Goal: Task Accomplishment & Management: Use online tool/utility

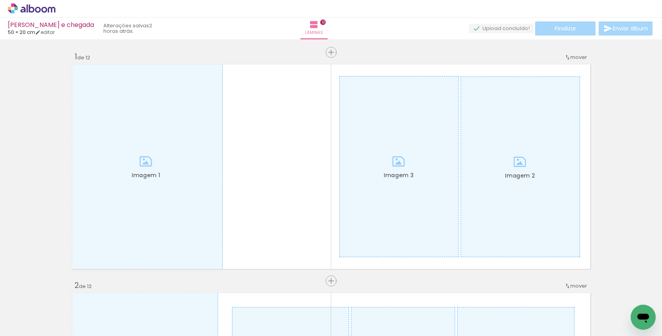
scroll to position [9898, 0]
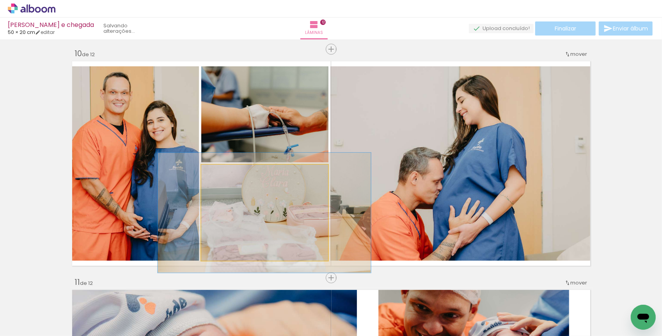
drag, startPoint x: 226, startPoint y: 178, endPoint x: 232, endPoint y: 178, distance: 6.6
click at [232, 178] on div at bounding box center [226, 173] width 12 height 12
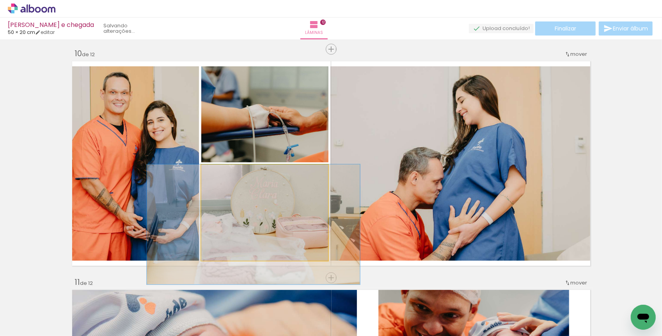
drag, startPoint x: 257, startPoint y: 205, endPoint x: 246, endPoint y: 219, distance: 17.8
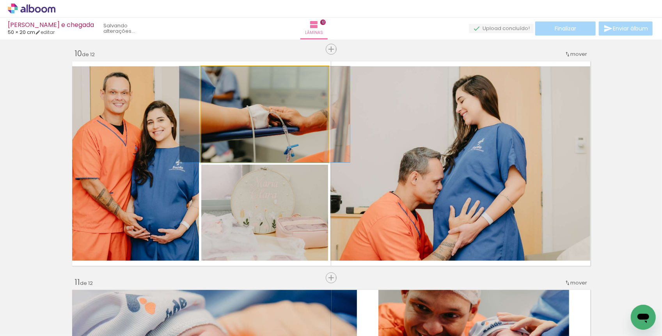
click at [256, 138] on quentale-photo "Imagem 2" at bounding box center [264, 114] width 127 height 96
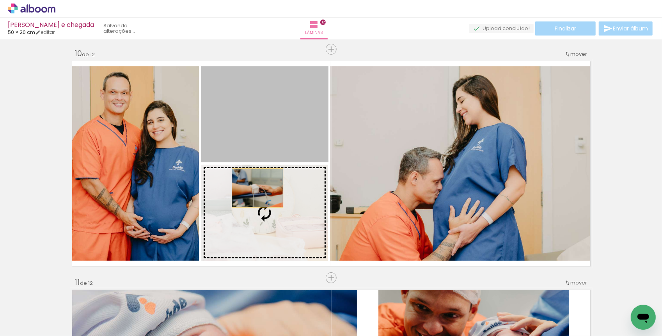
drag, startPoint x: 256, startPoint y: 138, endPoint x: 258, endPoint y: 195, distance: 56.7
click at [0, 0] on slot "Imagem 1 Imagem 2 Imagem 3" at bounding box center [0, 0] width 0 height 0
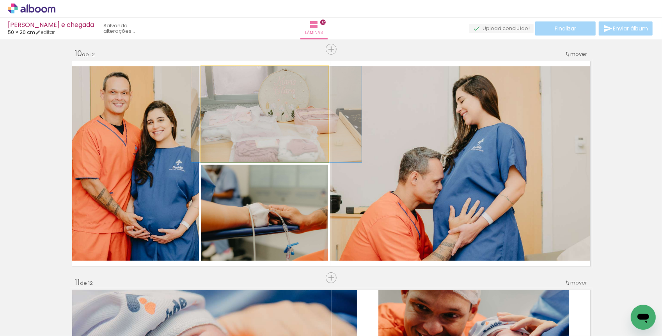
drag, startPoint x: 222, startPoint y: 80, endPoint x: 233, endPoint y: 83, distance: 11.9
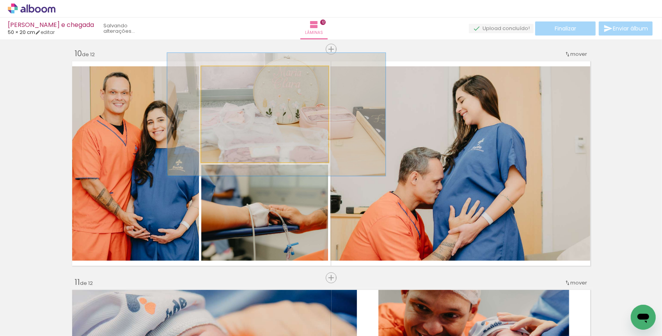
drag, startPoint x: 224, startPoint y: 73, endPoint x: 232, endPoint y: 74, distance: 7.5
type paper-slider "128"
click at [232, 74] on div at bounding box center [227, 74] width 12 height 12
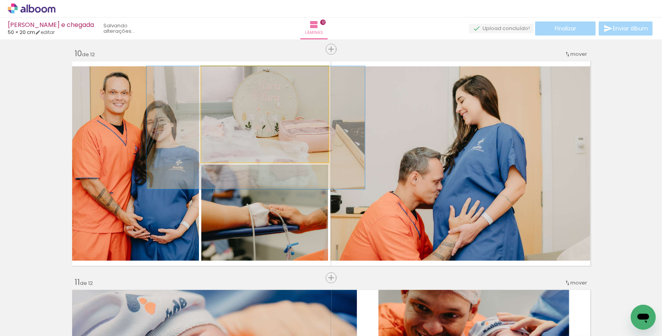
drag, startPoint x: 271, startPoint y: 96, endPoint x: 250, endPoint y: 114, distance: 27.4
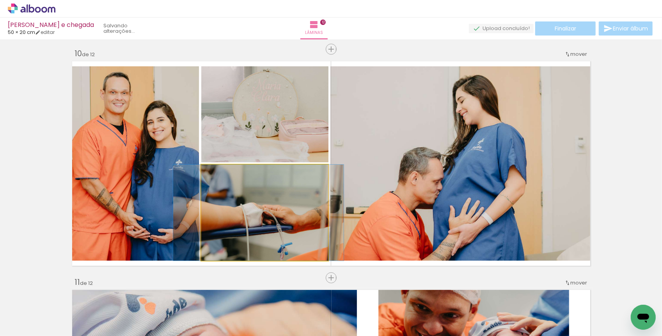
drag, startPoint x: 297, startPoint y: 230, endPoint x: 290, endPoint y: 221, distance: 11.6
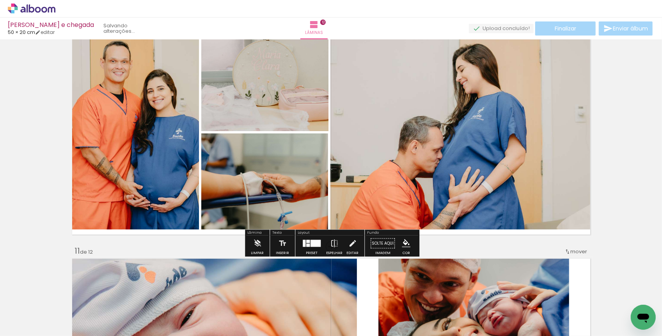
scroll to position [2094, 0]
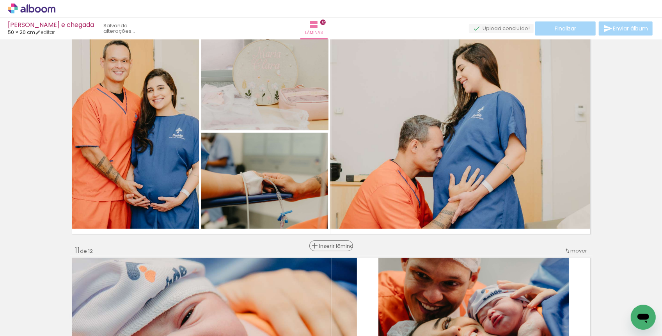
click at [332, 247] on span "Inserir lâmina" at bounding box center [335, 246] width 30 height 5
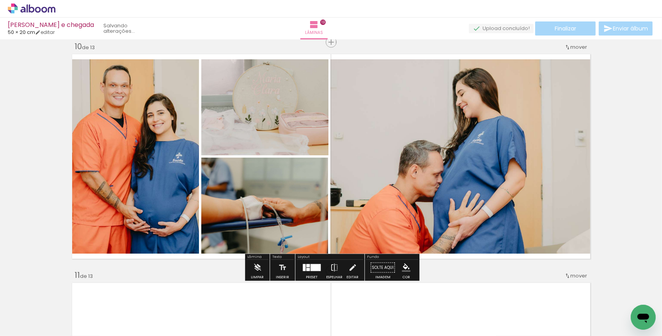
scroll to position [2071, 0]
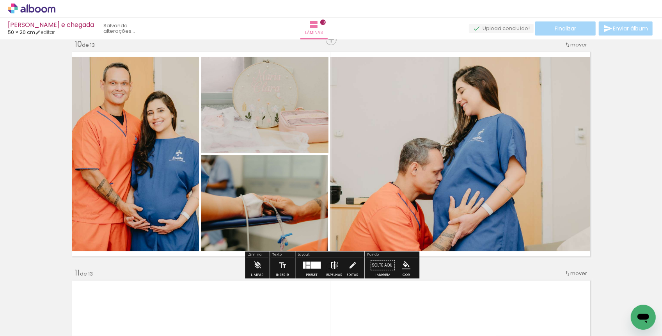
click at [333, 265] on iron-icon at bounding box center [334, 266] width 9 height 16
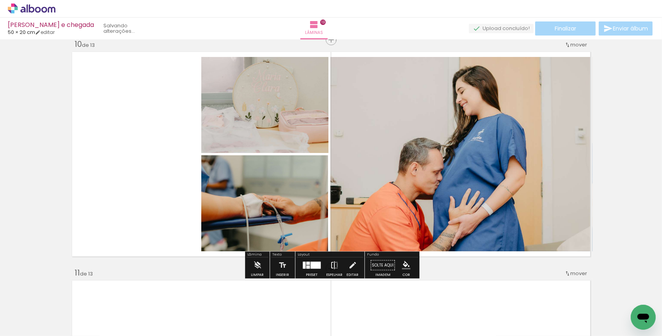
click at [333, 265] on iron-icon at bounding box center [334, 266] width 9 height 16
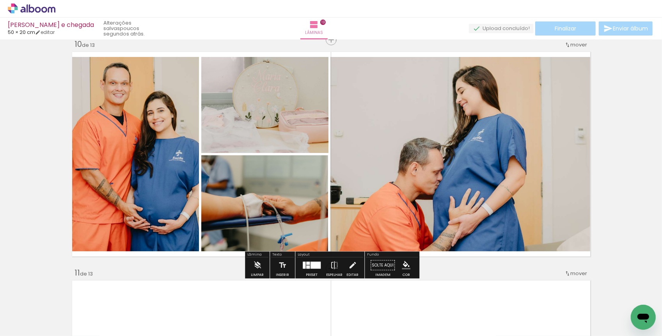
click at [311, 264] on div at bounding box center [316, 265] width 10 height 7
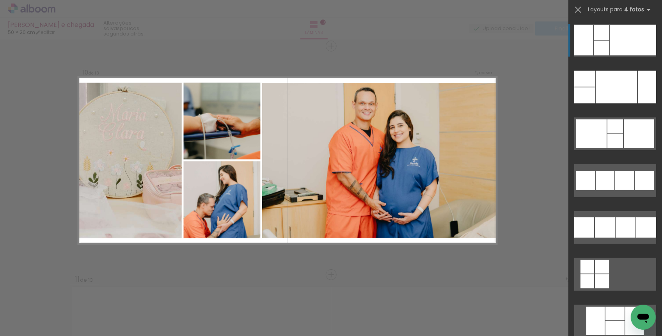
scroll to position [2062, 0]
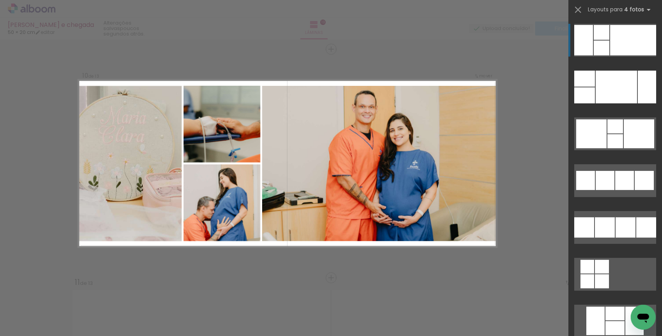
click at [325, 208] on quentale-photo "Imagem 1" at bounding box center [379, 163] width 235 height 155
click at [602, 47] on div at bounding box center [602, 48] width 16 height 15
click at [605, 48] on div at bounding box center [602, 48] width 16 height 15
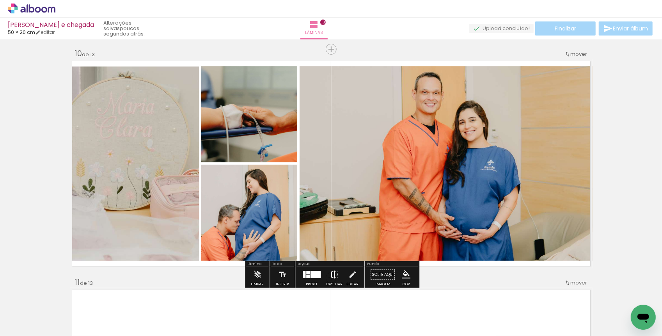
click at [335, 275] on iron-icon at bounding box center [334, 275] width 9 height 16
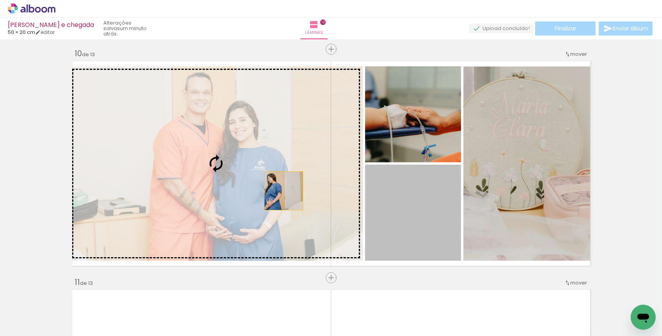
drag, startPoint x: 412, startPoint y: 221, endPoint x: 283, endPoint y: 190, distance: 132.5
click at [0, 0] on slot "Imagem 1 Imagem 2 Imagem 3" at bounding box center [0, 0] width 0 height 0
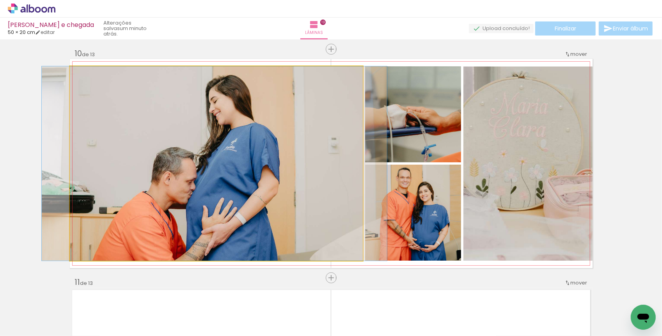
drag, startPoint x: 281, startPoint y: 184, endPoint x: 279, endPoint y: 179, distance: 5.8
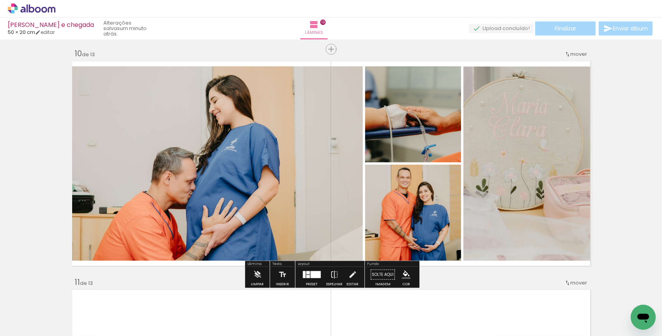
click at [339, 184] on quentale-photo "Imagem 3" at bounding box center [216, 163] width 293 height 194
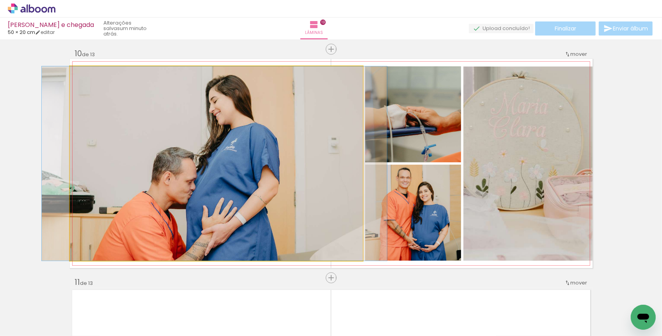
click at [339, 184] on quentale-photo "Imagem 3" at bounding box center [216, 163] width 293 height 194
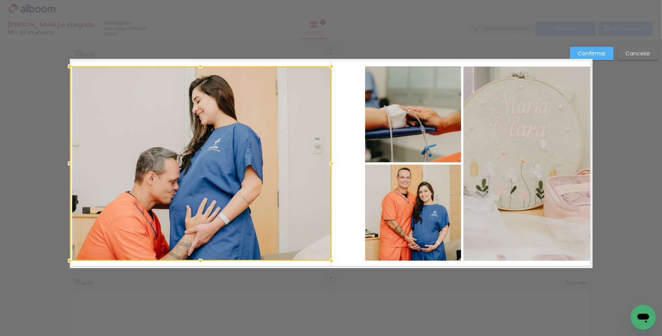
drag, startPoint x: 361, startPoint y: 164, endPoint x: 330, endPoint y: 162, distance: 31.3
click at [330, 162] on div at bounding box center [332, 164] width 16 height 16
click at [514, 183] on quentale-photo at bounding box center [528, 163] width 129 height 194
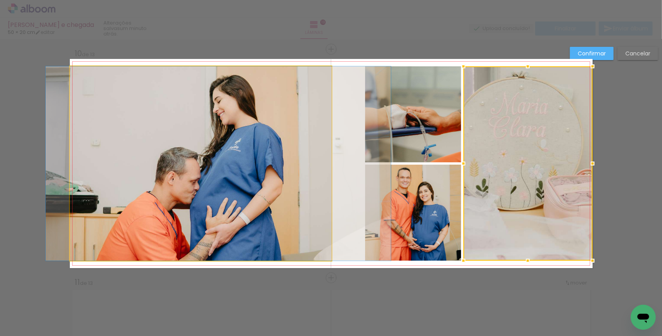
drag, startPoint x: 215, startPoint y: 174, endPoint x: 236, endPoint y: 174, distance: 20.7
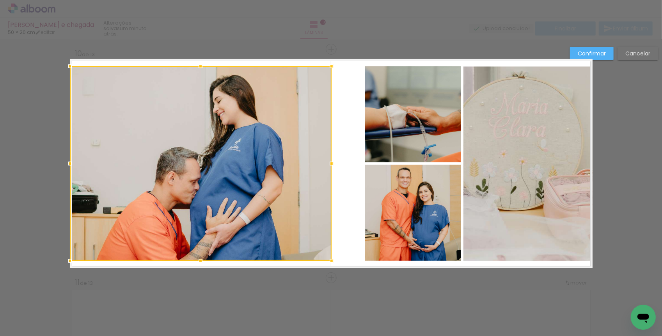
click at [346, 180] on quentale-layouter "Imagem 1 Imagem 2 Imagem 3" at bounding box center [331, 163] width 523 height 209
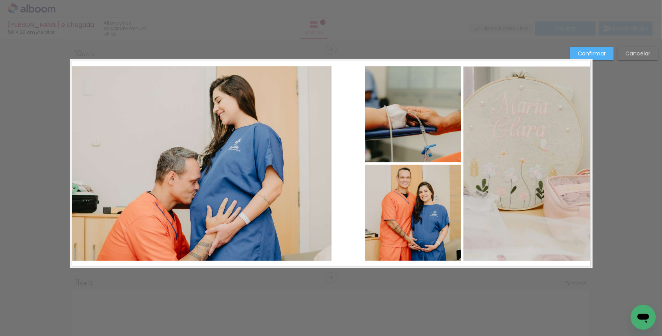
click at [373, 132] on quentale-photo "Imagem 2" at bounding box center [413, 114] width 96 height 96
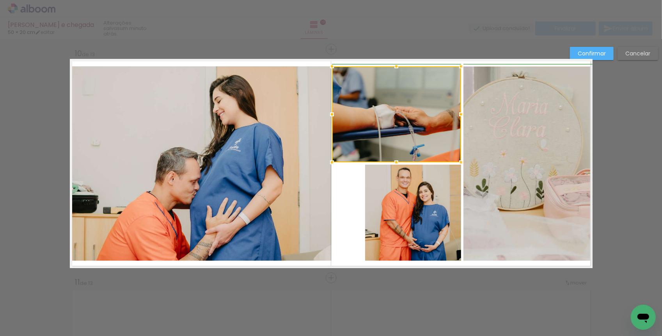
drag, startPoint x: 364, startPoint y: 112, endPoint x: 333, endPoint y: 109, distance: 31.4
click at [333, 109] on div at bounding box center [332, 115] width 16 height 16
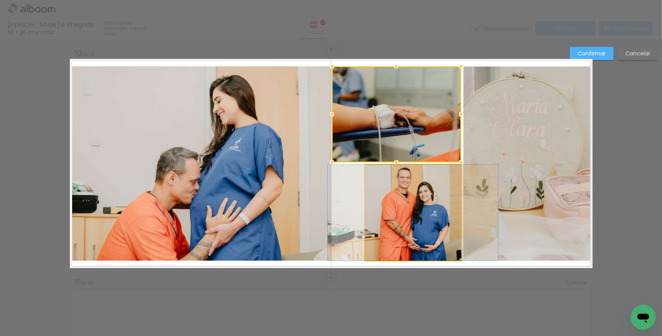
click at [388, 214] on quentale-photo "Imagem 1" at bounding box center [413, 213] width 96 height 96
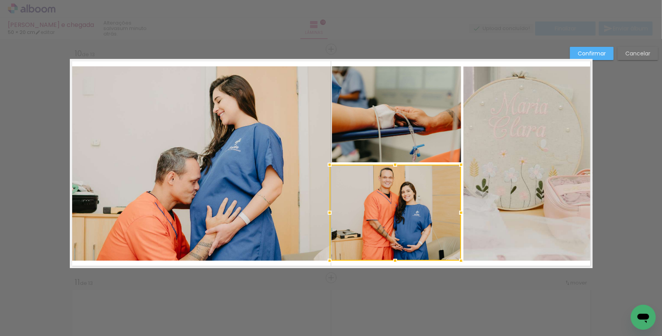
drag, startPoint x: 368, startPoint y: 212, endPoint x: 328, endPoint y: 210, distance: 39.9
click at [328, 210] on div at bounding box center [330, 213] width 16 height 16
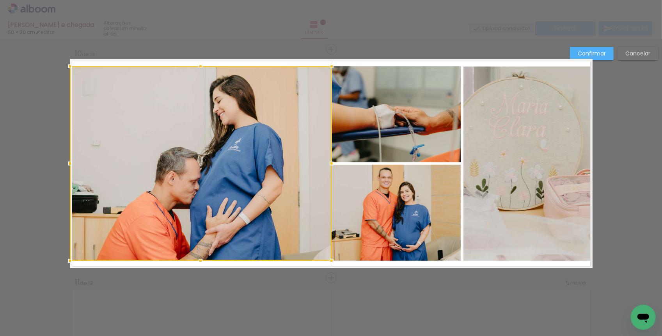
click at [336, 144] on quentale-photo "Imagem 2" at bounding box center [396, 114] width 129 height 96
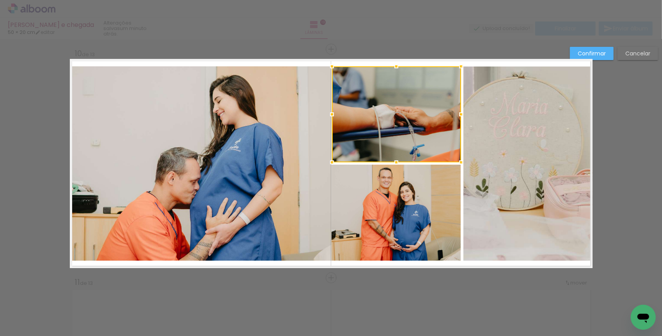
click at [354, 264] on quentale-layouter "Imagem 1 Imagem 2 Imagem 3" at bounding box center [331, 163] width 523 height 209
click at [347, 133] on quentale-photo "Imagem 2" at bounding box center [396, 114] width 129 height 96
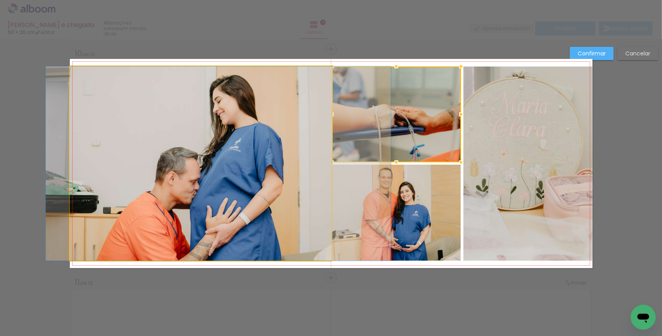
click at [310, 123] on quentale-photo "Imagem 3" at bounding box center [201, 163] width 262 height 194
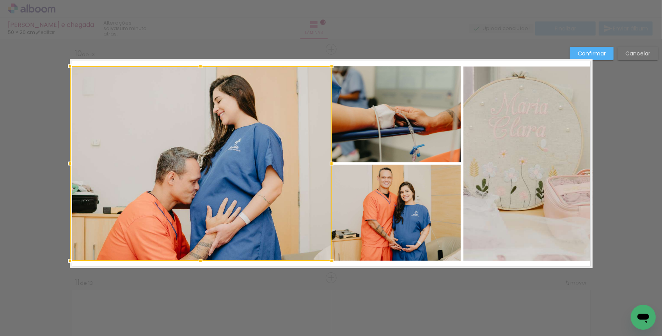
click at [332, 161] on div at bounding box center [332, 164] width 16 height 16
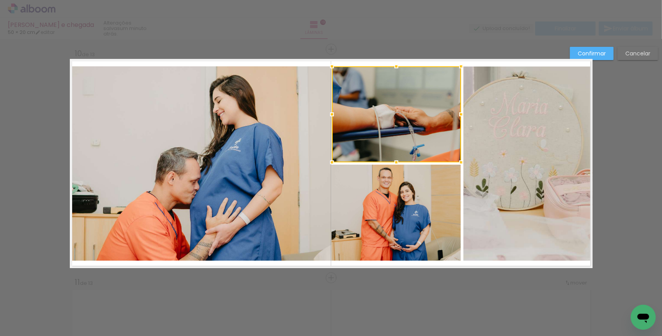
click at [342, 127] on div at bounding box center [396, 114] width 129 height 96
click at [333, 114] on div at bounding box center [332, 115] width 16 height 16
click at [352, 267] on quentale-layouter "Imagem 1 Imagem 2 Imagem 3" at bounding box center [331, 163] width 523 height 209
click at [350, 132] on quentale-photo "Imagem 2" at bounding box center [396, 114] width 129 height 96
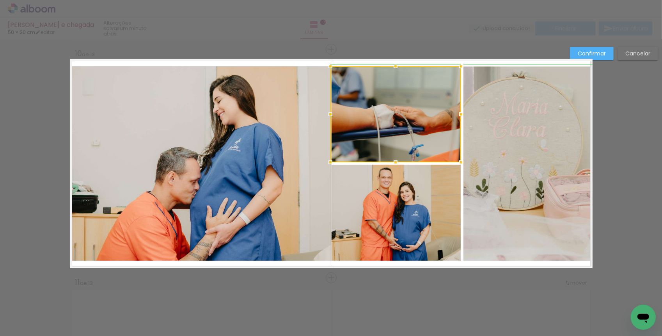
click at [331, 114] on div at bounding box center [331, 115] width 16 height 16
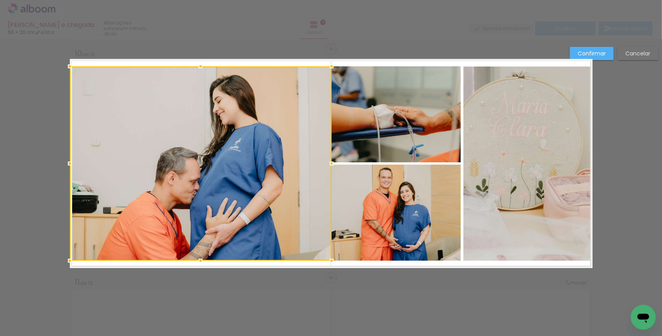
click at [351, 266] on quentale-layouter "Imagem 1 Imagem 2 Imagem 3" at bounding box center [331, 163] width 523 height 209
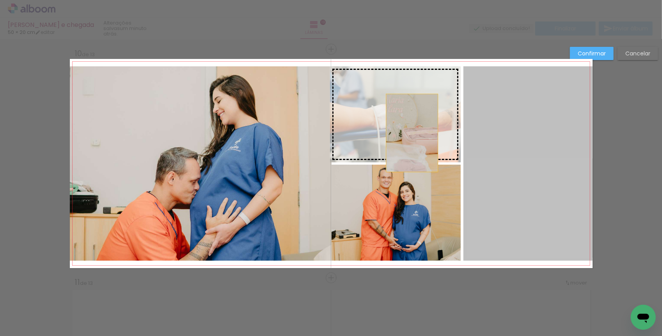
drag, startPoint x: 501, startPoint y: 184, endPoint x: 412, endPoint y: 132, distance: 103.4
click at [0, 0] on slot "Imagem 1 Imagem 2 Imagem 3" at bounding box center [0, 0] width 0 height 0
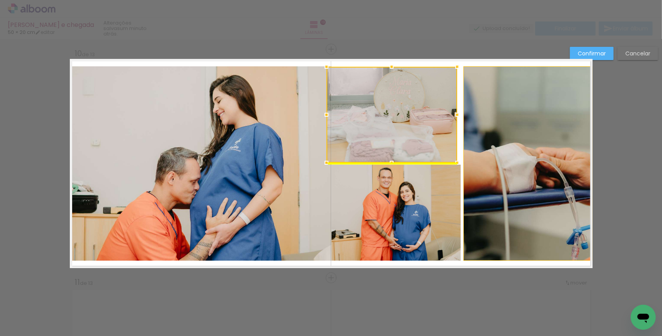
drag, startPoint x: 381, startPoint y: 89, endPoint x: 377, endPoint y: 89, distance: 4.3
click at [377, 89] on div at bounding box center [392, 115] width 131 height 96
click at [377, 89] on div at bounding box center [391, 115] width 131 height 96
click at [0, 0] on slot "Cancelar" at bounding box center [0, 0] width 0 height 0
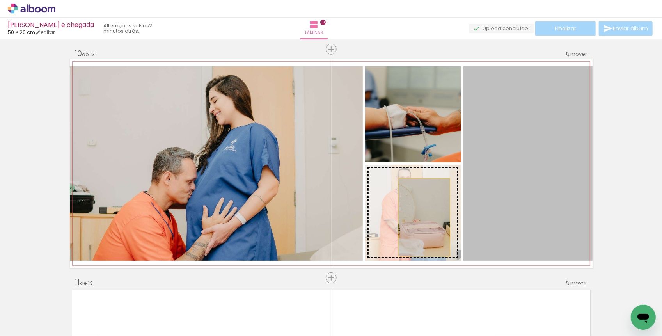
drag, startPoint x: 541, startPoint y: 197, endPoint x: 424, endPoint y: 217, distance: 118.0
click at [0, 0] on slot "Imagem 1 Imagem 2 Imagem 3" at bounding box center [0, 0] width 0 height 0
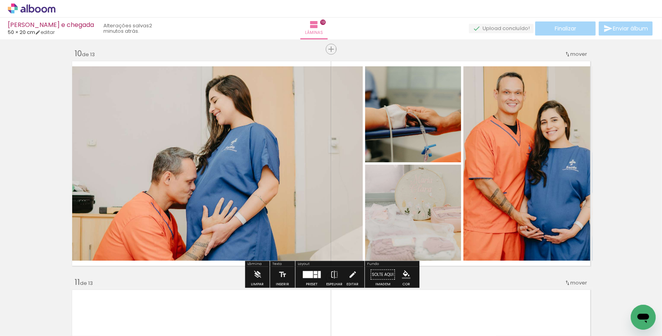
click at [325, 153] on quentale-photo "Imagem 3" at bounding box center [216, 163] width 293 height 194
click at [554, 193] on quentale-photo "Imagem 1" at bounding box center [528, 163] width 129 height 194
click at [514, 188] on quentale-photo "Imagem 1" at bounding box center [528, 163] width 129 height 194
click at [514, 187] on quentale-photo "Imagem 1" at bounding box center [528, 163] width 129 height 194
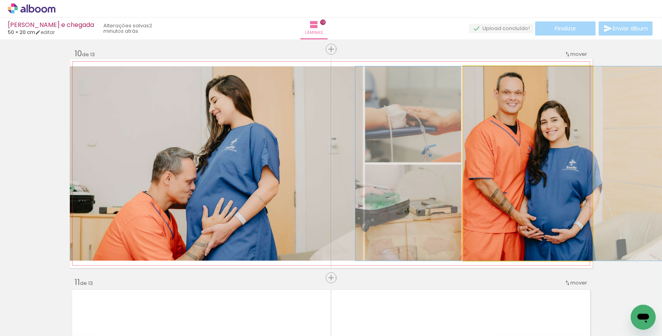
click at [514, 187] on quentale-photo "Imagem 1" at bounding box center [528, 163] width 129 height 194
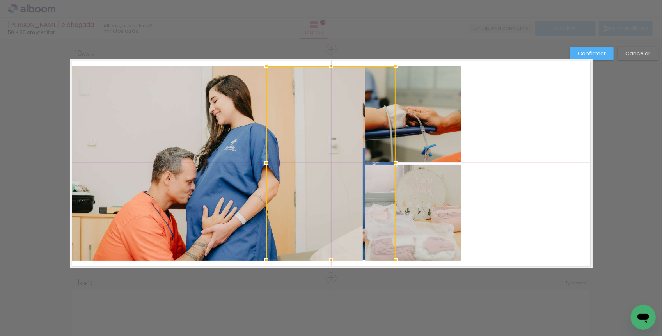
drag, startPoint x: 539, startPoint y: 185, endPoint x: 347, endPoint y: 187, distance: 191.7
click at [347, 187] on div at bounding box center [331, 163] width 129 height 194
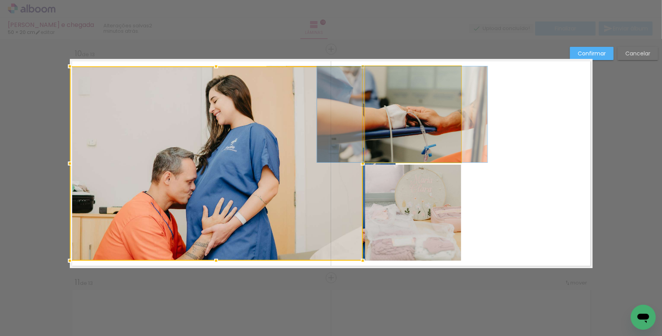
click at [439, 144] on quentale-photo "Imagem 2" at bounding box center [413, 114] width 96 height 96
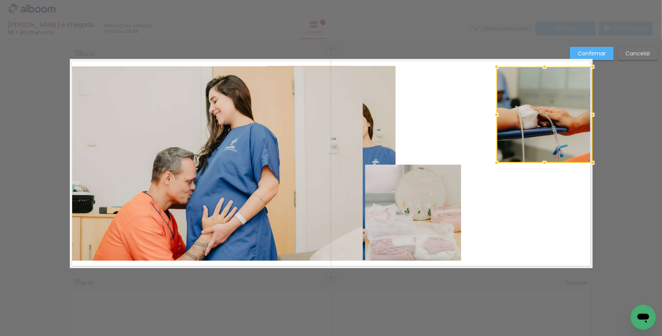
drag, startPoint x: 420, startPoint y: 139, endPoint x: 552, endPoint y: 136, distance: 132.8
click at [552, 136] on div at bounding box center [545, 115] width 96 height 96
click at [418, 214] on quentale-photo at bounding box center [413, 213] width 96 height 96
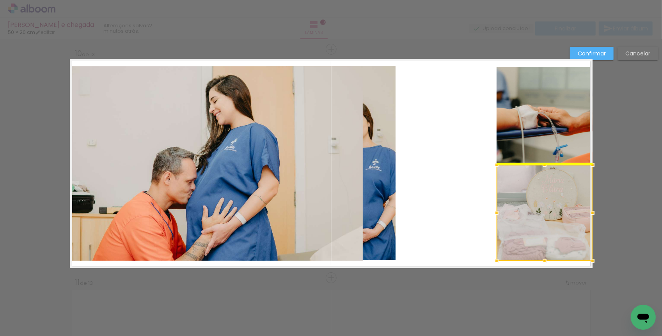
drag, startPoint x: 418, startPoint y: 214, endPoint x: 557, endPoint y: 215, distance: 139.7
click at [557, 215] on div at bounding box center [545, 213] width 96 height 96
click at [451, 186] on quentale-layouter "Imagem 1 Imagem 2 Imagem 3" at bounding box center [331, 163] width 523 height 209
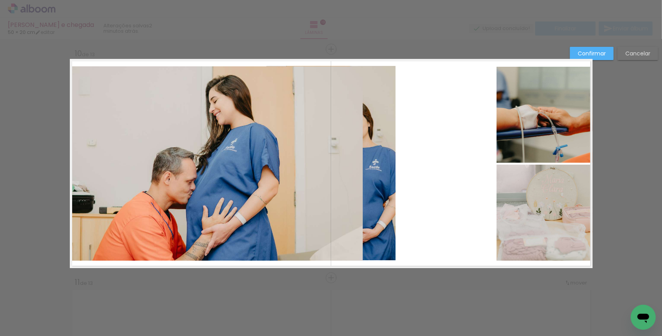
click at [517, 102] on quentale-photo "Imagem 2" at bounding box center [545, 115] width 96 height 96
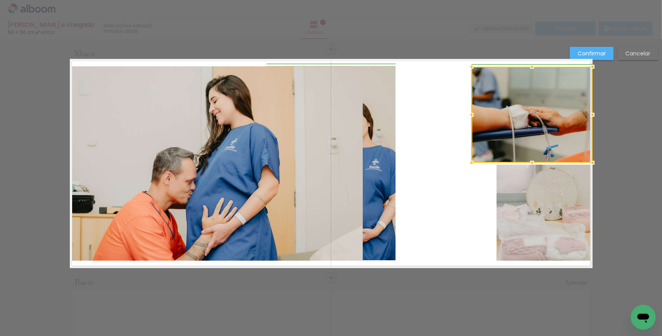
drag, startPoint x: 502, startPoint y: 114, endPoint x: 468, endPoint y: 116, distance: 34.4
click at [468, 116] on div at bounding box center [472, 115] width 16 height 16
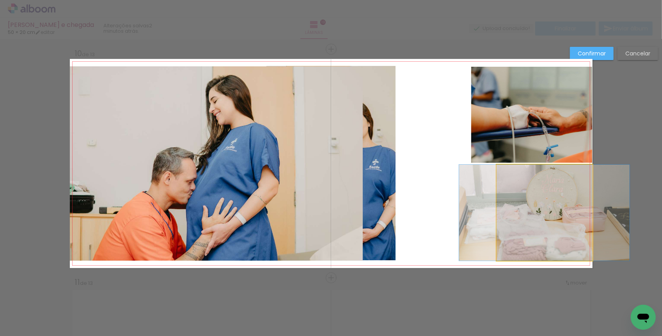
click at [519, 208] on quentale-photo at bounding box center [545, 213] width 96 height 96
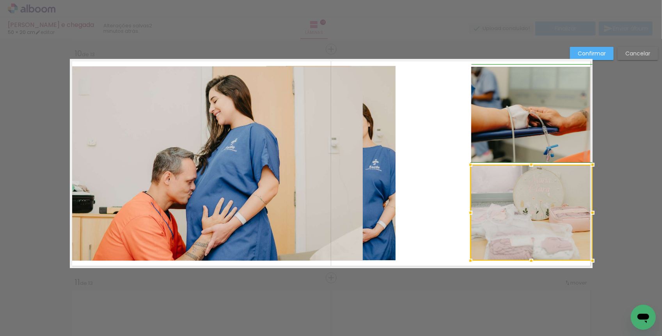
drag, startPoint x: 496, startPoint y: 212, endPoint x: 472, endPoint y: 211, distance: 24.6
click at [472, 211] on div at bounding box center [471, 213] width 16 height 16
click at [496, 116] on quentale-photo "Imagem 2" at bounding box center [532, 115] width 121 height 96
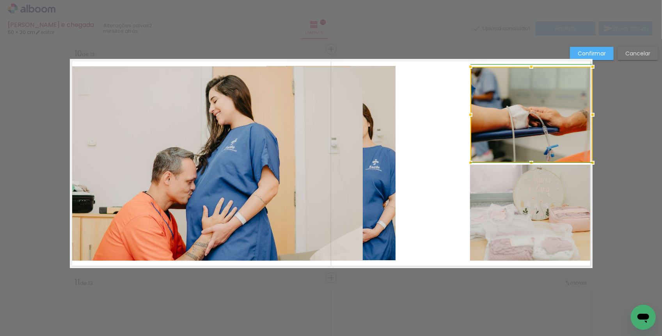
click at [470, 113] on div at bounding box center [471, 115] width 16 height 16
click at [502, 123] on quentale-photo "Imagem 2" at bounding box center [532, 115] width 122 height 96
click at [471, 112] on div at bounding box center [471, 115] width 16 height 16
click at [445, 125] on quentale-layouter "Imagem 1 Imagem 2 Imagem 3" at bounding box center [331, 163] width 523 height 209
click at [496, 201] on quentale-photo at bounding box center [531, 213] width 122 height 96
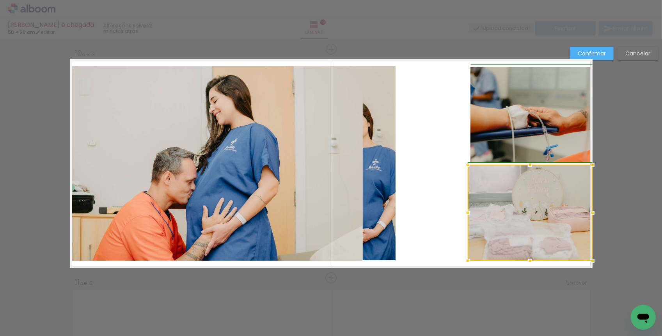
click at [469, 211] on div at bounding box center [468, 213] width 16 height 16
click at [484, 129] on quentale-photo "Imagem 2" at bounding box center [532, 115] width 122 height 96
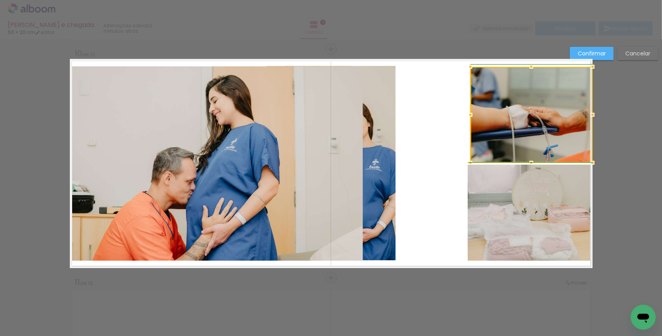
drag, startPoint x: 470, startPoint y: 111, endPoint x: 466, endPoint y: 110, distance: 4.6
click at [466, 110] on div at bounding box center [471, 115] width 16 height 16
click at [441, 120] on quentale-layouter "Imagem 1 Imagem 2 Imagem 3" at bounding box center [331, 163] width 523 height 209
click at [486, 190] on quentale-photo at bounding box center [530, 213] width 125 height 96
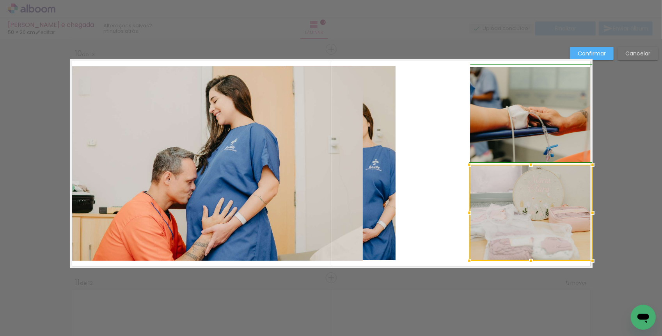
drag, startPoint x: 470, startPoint y: 211, endPoint x: 476, endPoint y: 210, distance: 6.3
click at [476, 210] on div at bounding box center [470, 213] width 16 height 16
click at [479, 126] on quentale-photo "Imagem 2" at bounding box center [531, 115] width 122 height 96
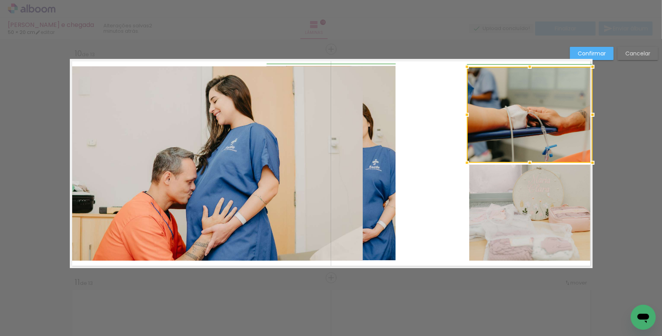
drag, startPoint x: 471, startPoint y: 114, endPoint x: 464, endPoint y: 114, distance: 6.6
click at [464, 114] on div at bounding box center [467, 115] width 16 height 16
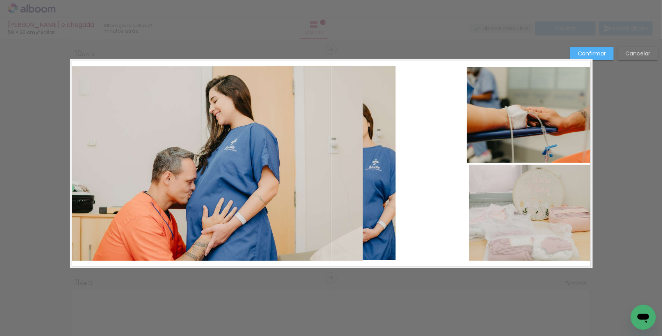
click at [487, 221] on quentale-photo at bounding box center [531, 213] width 123 height 96
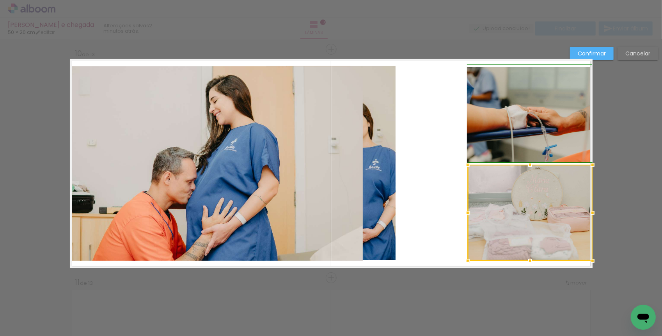
click at [468, 208] on div at bounding box center [468, 213] width 16 height 16
click at [448, 202] on quentale-layouter "Imagem 1 Imagem 2 Imagem 3" at bounding box center [331, 163] width 523 height 209
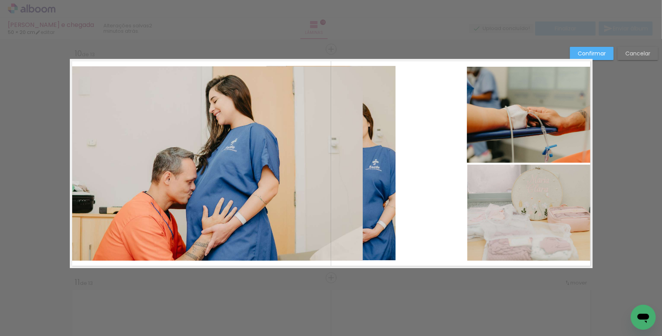
click at [476, 143] on quentale-photo "Imagem 2" at bounding box center [530, 115] width 126 height 96
click at [467, 114] on div at bounding box center [468, 115] width 16 height 16
click at [446, 117] on quentale-layouter "Imagem 1 Imagem 2 Imagem 3" at bounding box center [331, 163] width 523 height 209
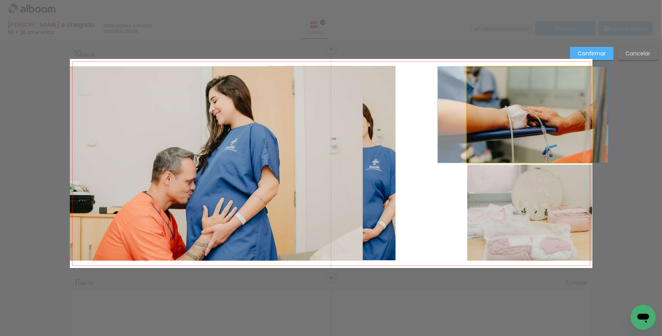
click at [469, 116] on quentale-photo "Imagem 2" at bounding box center [529, 115] width 125 height 96
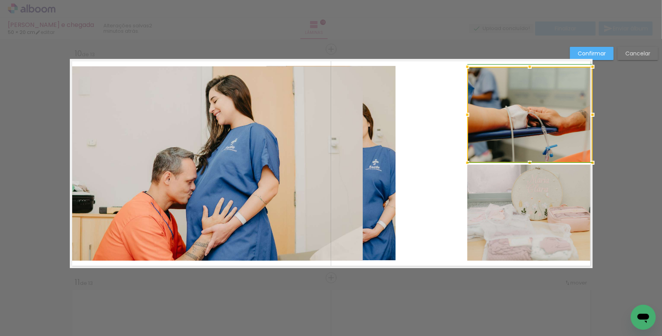
click at [470, 113] on div at bounding box center [468, 115] width 16 height 16
click at [440, 125] on quentale-layouter "Imagem 1 Imagem 2 Imagem 3" at bounding box center [331, 163] width 523 height 209
click at [497, 214] on quentale-photo at bounding box center [530, 213] width 125 height 96
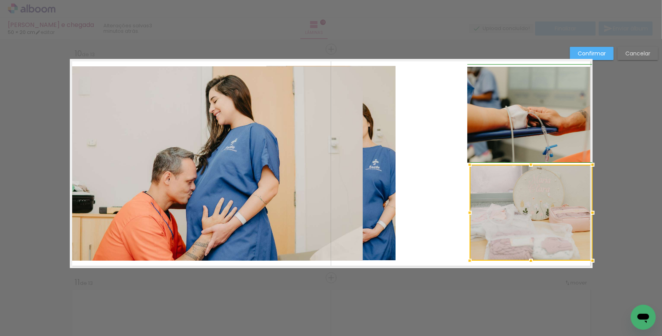
click at [468, 213] on div at bounding box center [470, 213] width 16 height 16
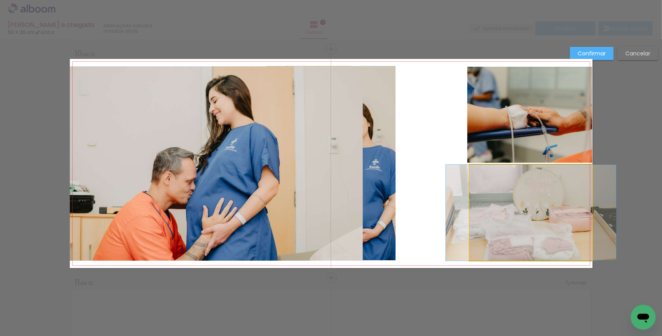
click at [475, 185] on quentale-photo at bounding box center [531, 213] width 123 height 96
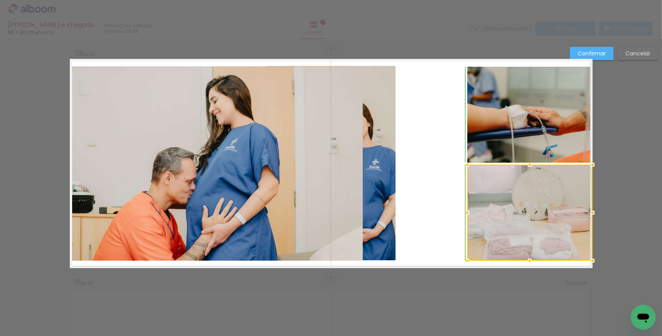
click at [470, 163] on div at bounding box center [468, 165] width 16 height 16
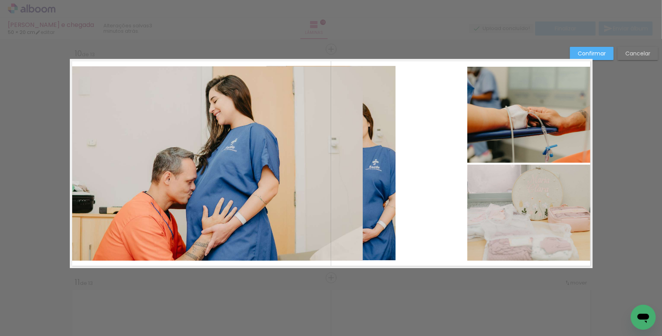
click at [440, 182] on quentale-layouter "Imagem 1 Imagem 2 Imagem 3" at bounding box center [331, 163] width 523 height 209
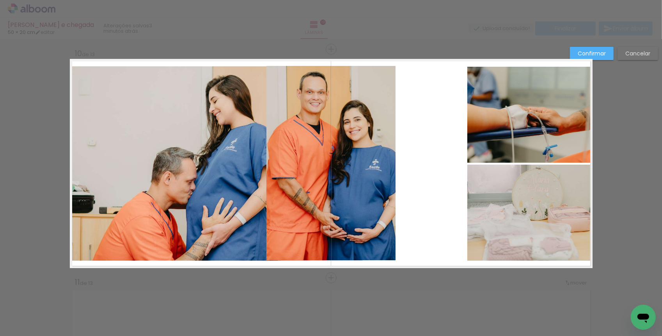
click at [380, 158] on quentale-photo "Imagem 1" at bounding box center [331, 163] width 129 height 194
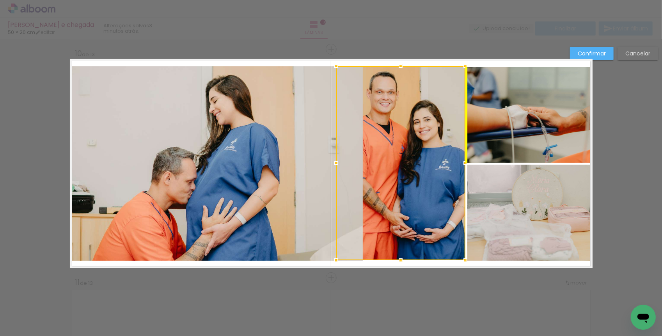
drag, startPoint x: 364, startPoint y: 155, endPoint x: 433, endPoint y: 155, distance: 69.5
click at [433, 155] on div at bounding box center [400, 163] width 129 height 194
click at [368, 266] on quentale-layouter "Imagem 1 Imagem 2 Imagem 3" at bounding box center [331, 163] width 523 height 209
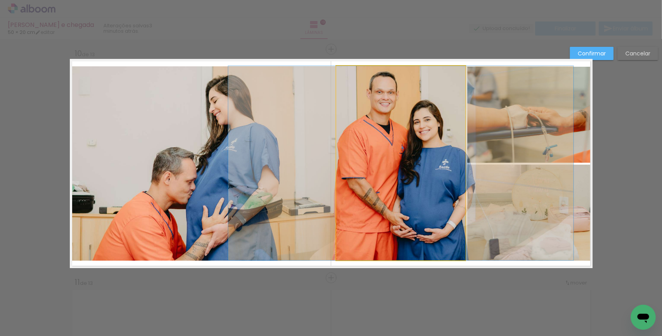
click at [414, 221] on quentale-photo "Imagem 1" at bounding box center [400, 163] width 129 height 194
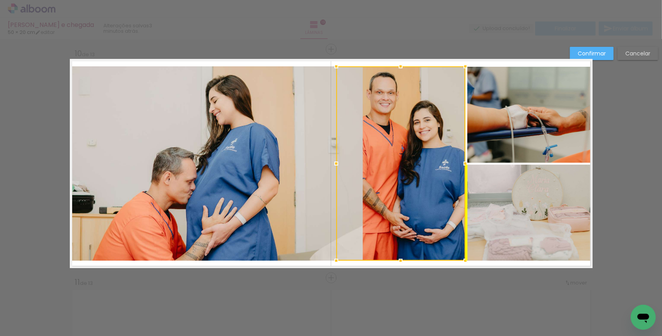
click at [414, 211] on div at bounding box center [400, 163] width 129 height 194
click at [372, 264] on quentale-layouter "Imagem 1 Imagem 2 Imagem 3" at bounding box center [331, 163] width 523 height 209
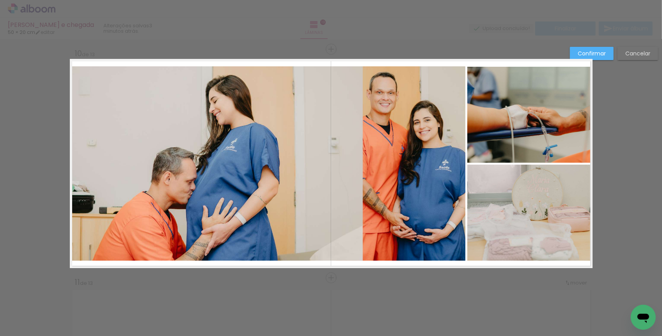
click at [312, 194] on quentale-photo "Imagem 3" at bounding box center [216, 163] width 293 height 194
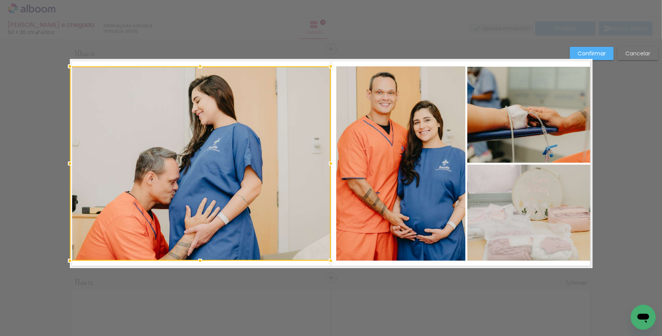
drag, startPoint x: 363, startPoint y: 162, endPoint x: 331, endPoint y: 158, distance: 32.2
click at [331, 158] on div at bounding box center [331, 164] width 16 height 16
click at [340, 266] on quentale-layouter "Imagem 1 Imagem 2 Imagem 3" at bounding box center [331, 163] width 523 height 209
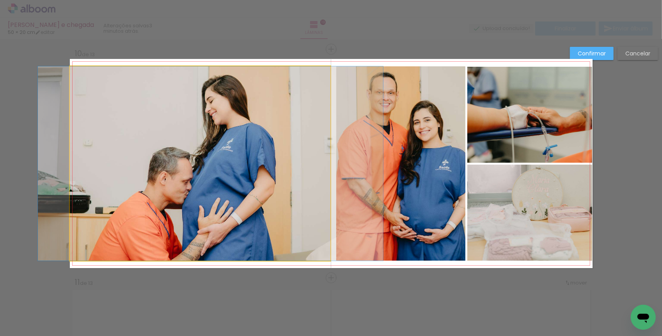
drag, startPoint x: 203, startPoint y: 178, endPoint x: 216, endPoint y: 177, distance: 13.3
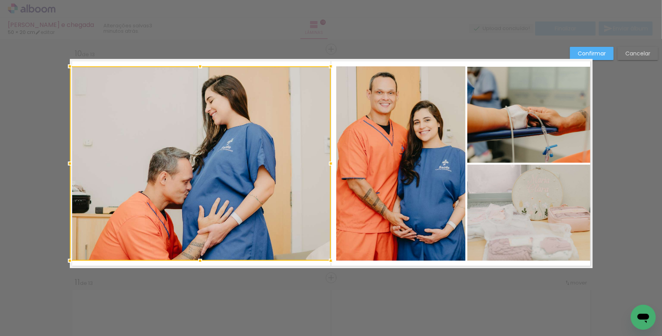
click at [339, 264] on quentale-layouter "Imagem 1 Imagem 2 Imagem 3" at bounding box center [331, 163] width 523 height 209
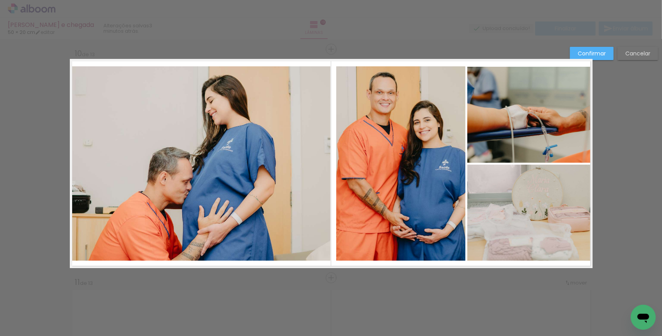
click at [349, 181] on quentale-photo "Imagem 1" at bounding box center [400, 163] width 129 height 194
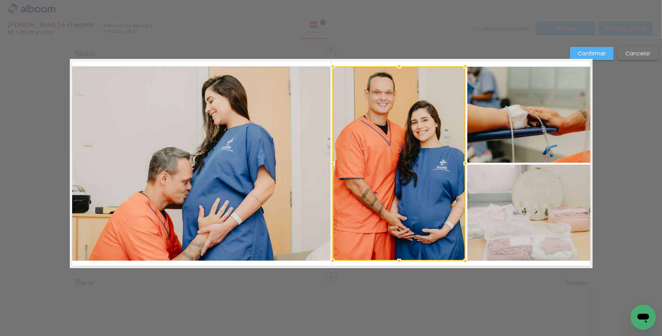
drag, startPoint x: 335, startPoint y: 160, endPoint x: 331, endPoint y: 160, distance: 4.0
click at [331, 160] on div at bounding box center [333, 164] width 16 height 16
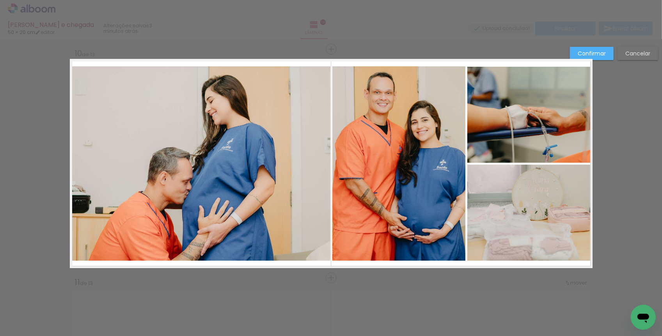
click at [339, 266] on quentale-layouter "Imagem 1 Imagem 2 Imagem 3" at bounding box center [331, 163] width 523 height 209
click at [342, 263] on quentale-layouter "Imagem 1 Imagem 2 Imagem 3" at bounding box center [331, 163] width 523 height 209
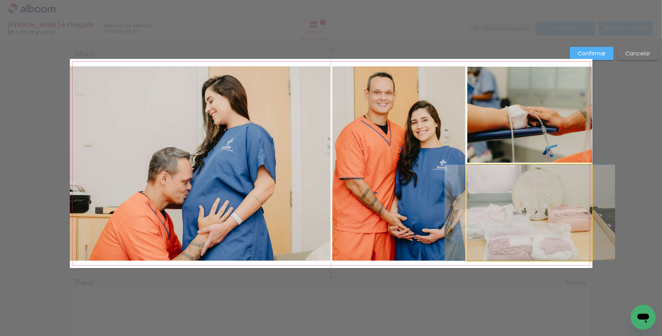
click at [523, 184] on quentale-photo at bounding box center [530, 213] width 125 height 96
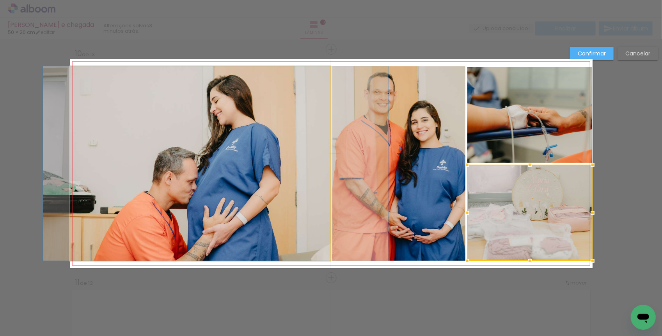
drag, startPoint x: 277, startPoint y: 150, endPoint x: 282, endPoint y: 148, distance: 5.8
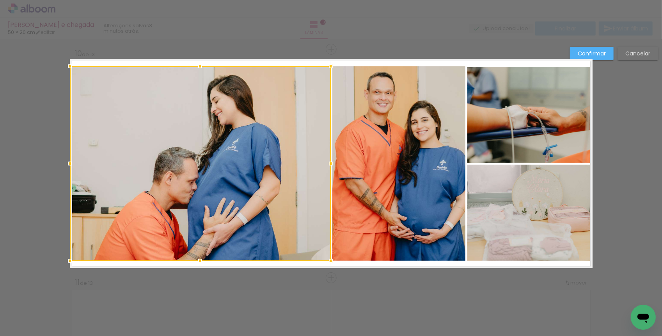
click at [443, 29] on div at bounding box center [331, 19] width 662 height 39
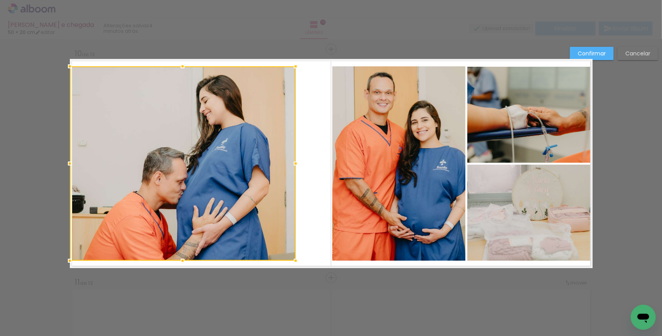
drag, startPoint x: 330, startPoint y: 163, endPoint x: 295, endPoint y: 160, distance: 35.3
click at [295, 160] on div at bounding box center [296, 164] width 16 height 16
click at [342, 165] on quentale-photo "Imagem 1" at bounding box center [399, 163] width 133 height 194
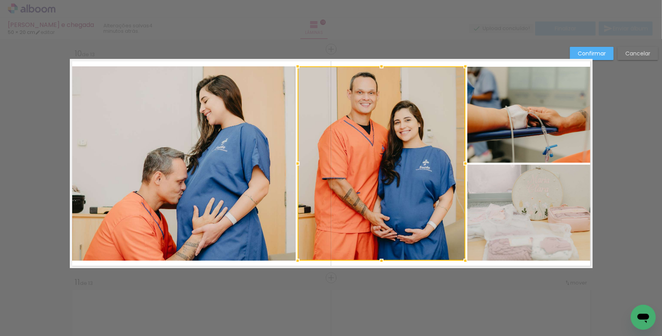
drag, startPoint x: 334, startPoint y: 161, endPoint x: 299, endPoint y: 156, distance: 35.5
click at [299, 156] on div at bounding box center [298, 164] width 16 height 16
click at [312, 264] on quentale-layouter "Imagem 1 Imagem 2 Imagem 3" at bounding box center [331, 163] width 523 height 209
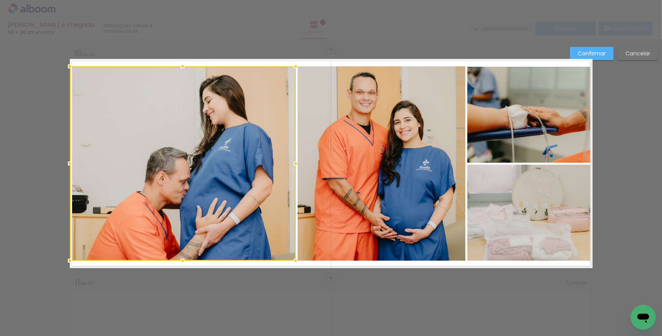
click at [323, 267] on quentale-layouter "Imagem 1 Imagem 2 Imagem 3" at bounding box center [331, 163] width 523 height 209
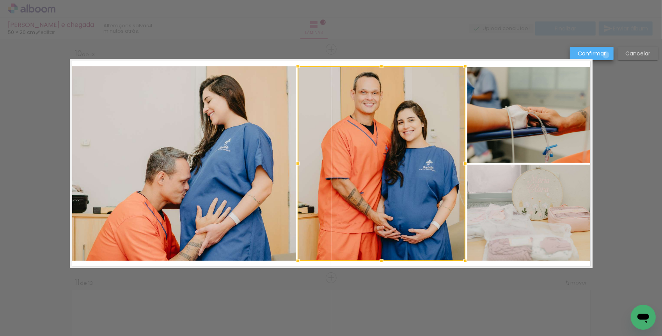
click at [607, 55] on paper-button "Confirmar" at bounding box center [592, 53] width 44 height 13
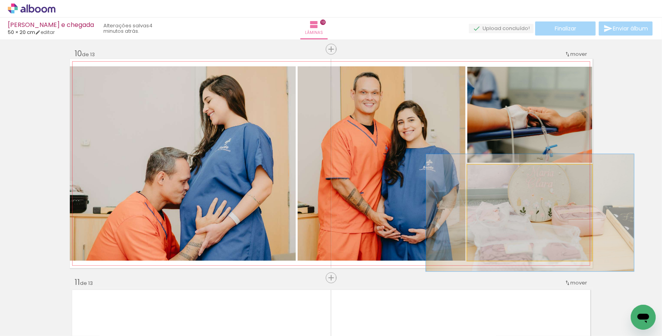
drag, startPoint x: 487, startPoint y: 173, endPoint x: 494, endPoint y: 173, distance: 6.6
type paper-slider "125"
click at [494, 173] on div at bounding box center [491, 172] width 7 height 7
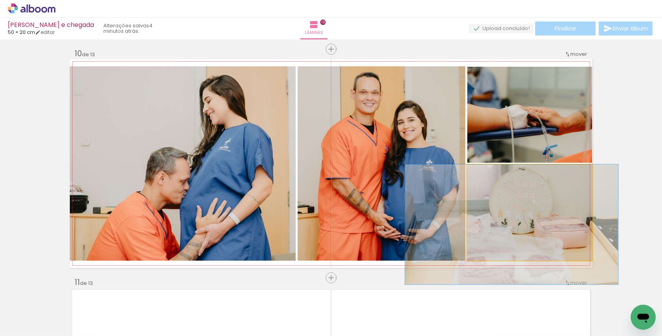
drag, startPoint x: 538, startPoint y: 201, endPoint x: 519, endPoint y: 214, distance: 22.7
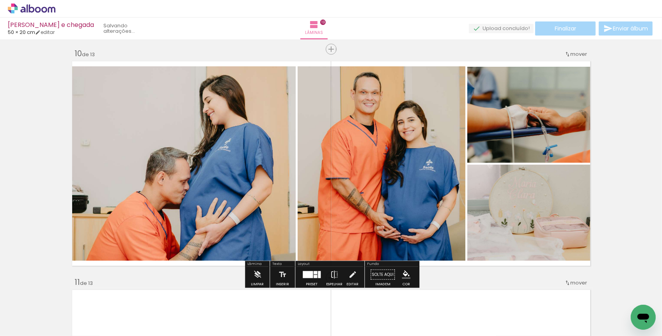
click at [529, 224] on quentale-photo at bounding box center [530, 213] width 125 height 96
click at [521, 135] on quentale-photo "Imagem 2" at bounding box center [530, 115] width 125 height 96
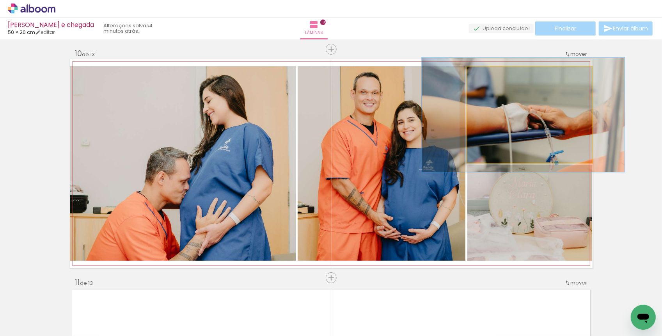
drag, startPoint x: 489, startPoint y: 75, endPoint x: 495, endPoint y: 74, distance: 5.5
type paper-slider "120"
click at [495, 74] on div at bounding box center [491, 75] width 12 height 12
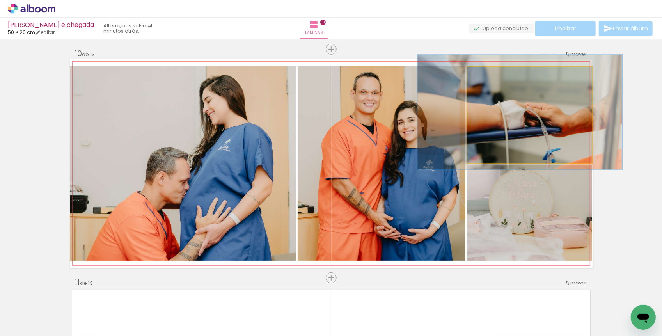
drag, startPoint x: 510, startPoint y: 116, endPoint x: 506, endPoint y: 113, distance: 4.5
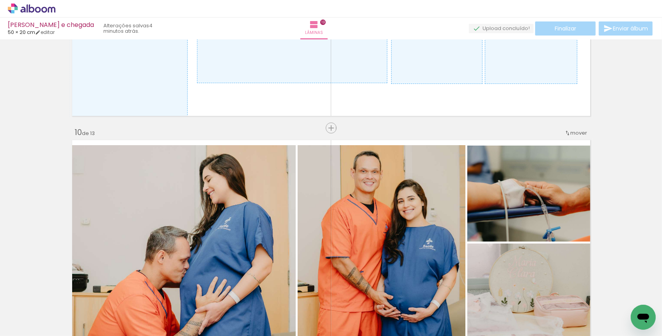
scroll to position [1984, 0]
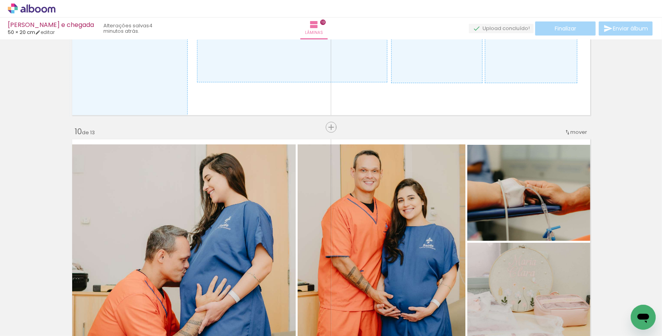
click at [571, 128] on span "mover" at bounding box center [579, 131] width 17 height 7
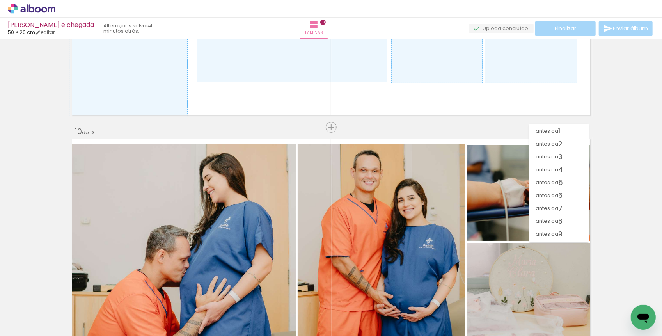
scroll to position [11, 0]
click at [559, 182] on span "6" at bounding box center [561, 184] width 4 height 13
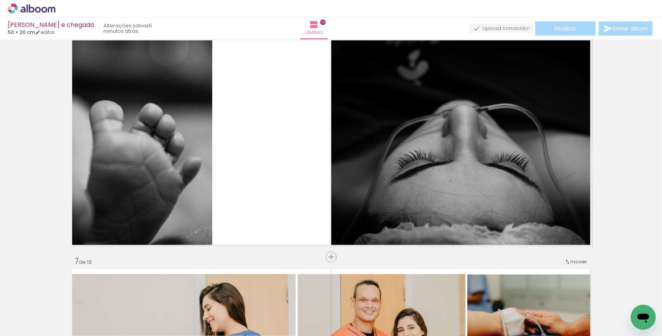
scroll to position [1150, 0]
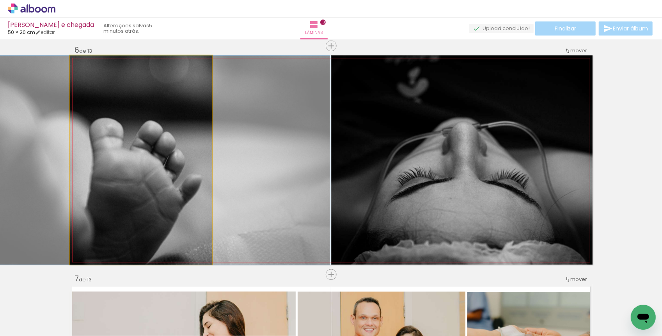
click at [137, 130] on quentale-photo "Imagem 1" at bounding box center [141, 159] width 143 height 209
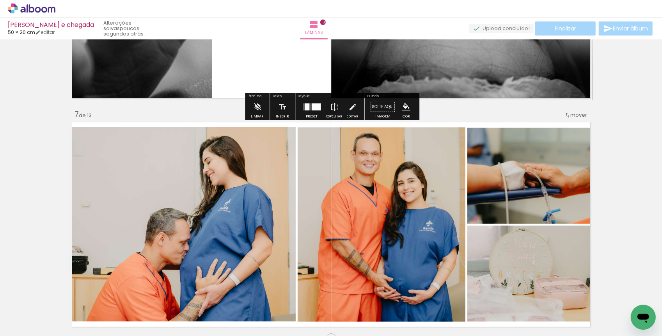
click at [620, 215] on div "Inserir lâmina Imagem 1 Imagem 2 Imagem 3 1 de 13 Inserir lâmina Imagem 1 Image…" at bounding box center [331, 328] width 662 height 3203
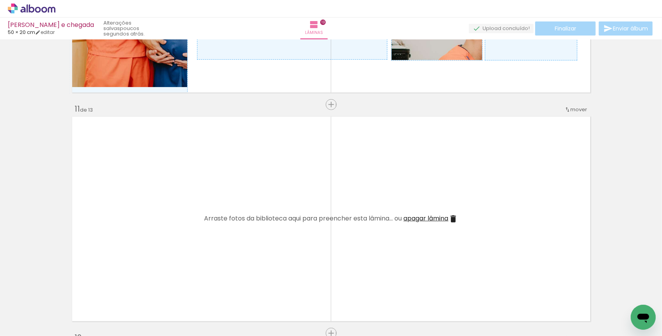
scroll to position [2295, 0]
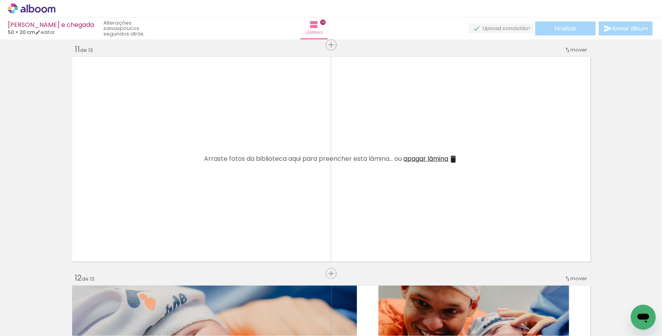
click at [457, 158] on iron-icon at bounding box center [453, 159] width 9 height 9
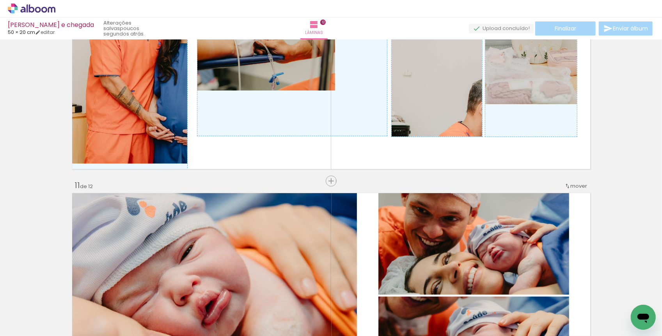
scroll to position [2182, 0]
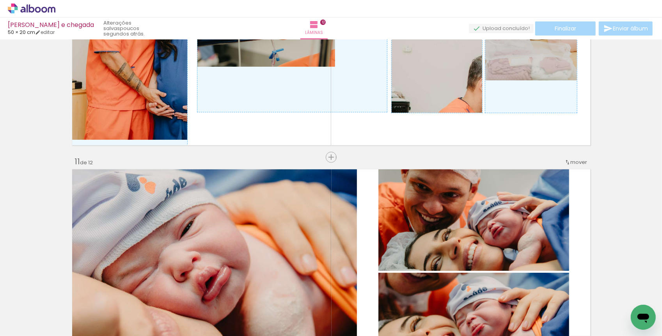
click at [575, 161] on span "mover" at bounding box center [579, 161] width 17 height 7
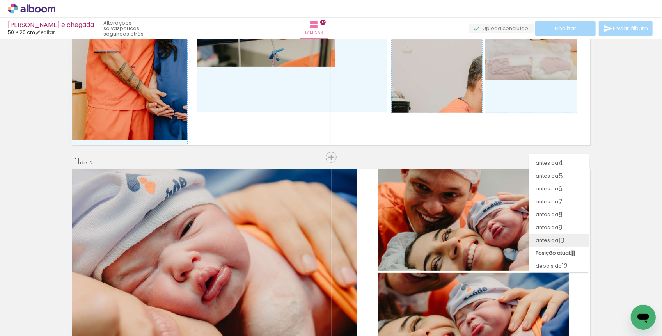
click at [565, 237] on span "10" at bounding box center [562, 240] width 6 height 13
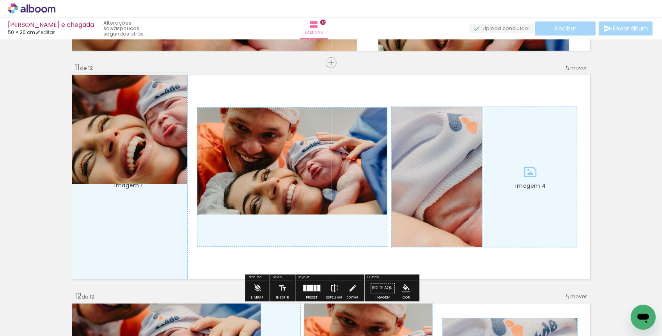
scroll to position [0, 934]
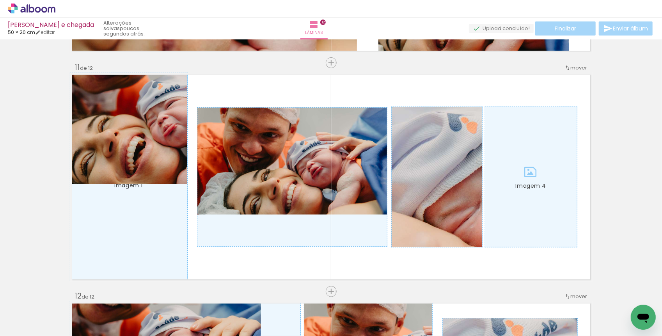
click at [502, 313] on div at bounding box center [500, 309] width 22 height 39
click at [546, 312] on div at bounding box center [543, 309] width 22 height 39
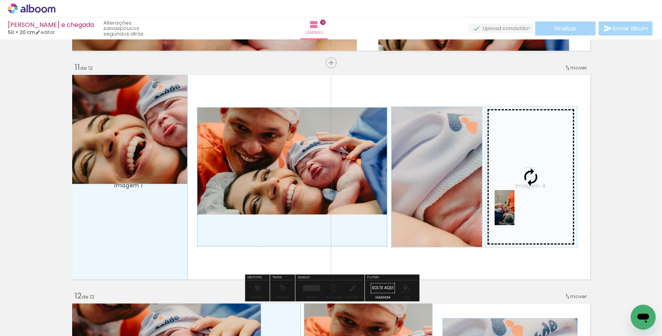
drag, startPoint x: 498, startPoint y: 311, endPoint x: 518, endPoint y: 214, distance: 99.6
click at [518, 214] on quentale-workspace at bounding box center [331, 168] width 662 height 336
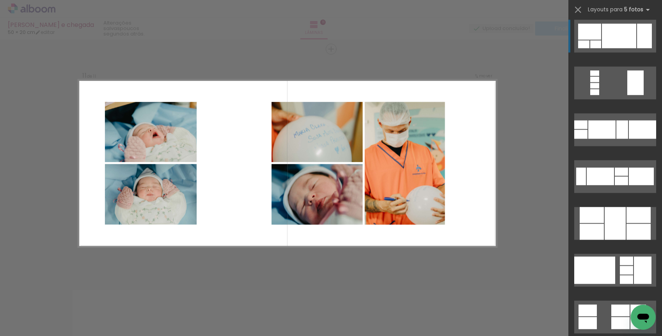
scroll to position [847, 0]
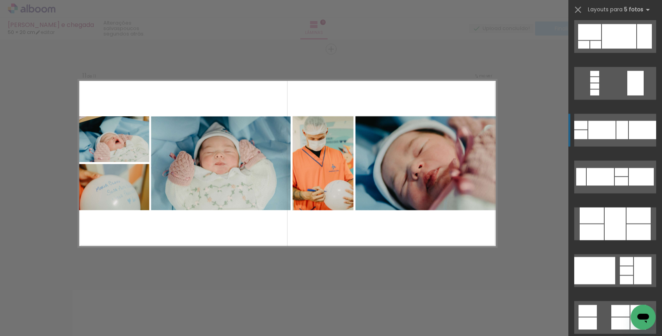
click at [601, 128] on div at bounding box center [602, 130] width 27 height 18
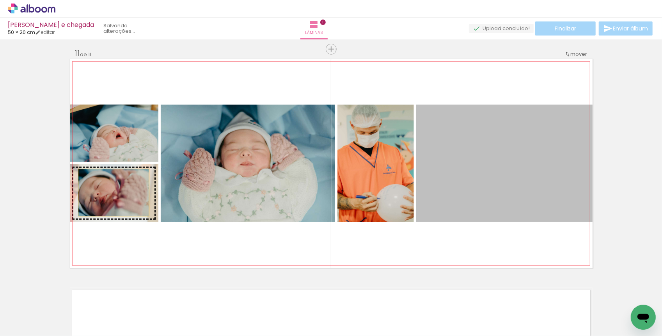
drag, startPoint x: 488, startPoint y: 153, endPoint x: 113, endPoint y: 194, distance: 377.3
click at [0, 0] on slot "Imagem 1 Imagem 2 Imagem 3 Imagem 4" at bounding box center [0, 0] width 0 height 0
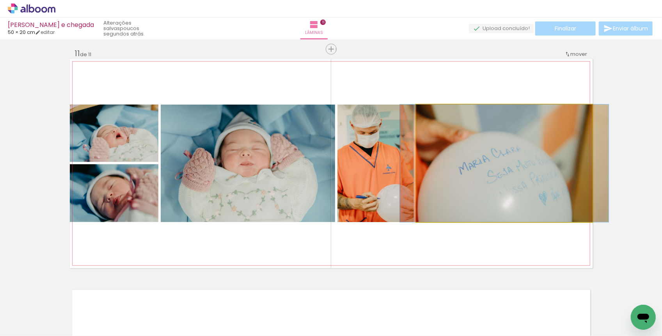
click at [462, 181] on quentale-photo "Imagem 4" at bounding box center [504, 163] width 176 height 117
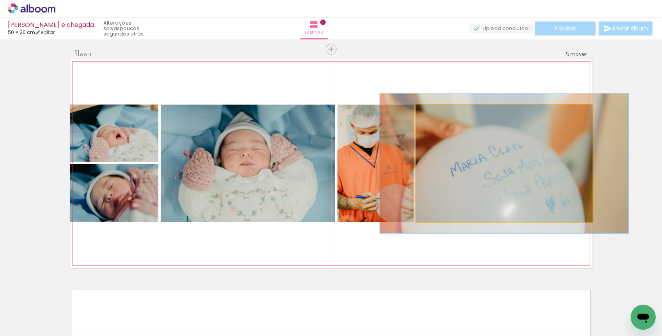
drag, startPoint x: 438, startPoint y: 111, endPoint x: 443, endPoint y: 111, distance: 5.1
type paper-slider "119"
click at [443, 111] on div at bounding box center [440, 113] width 12 height 12
click at [443, 149] on quentale-photo "Imagem 4" at bounding box center [504, 163] width 176 height 117
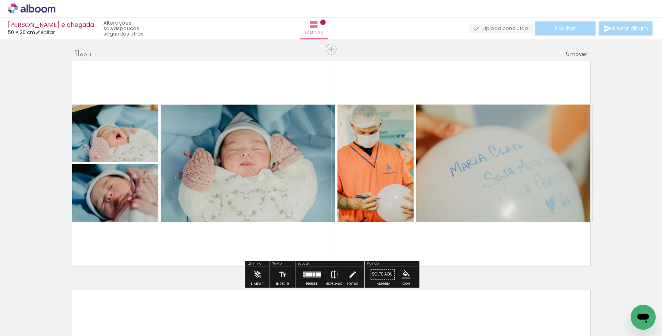
click at [397, 159] on quentale-photo "Imagem 3" at bounding box center [376, 163] width 77 height 117
click at [431, 158] on quentale-photo "Imagem 4" at bounding box center [504, 163] width 176 height 117
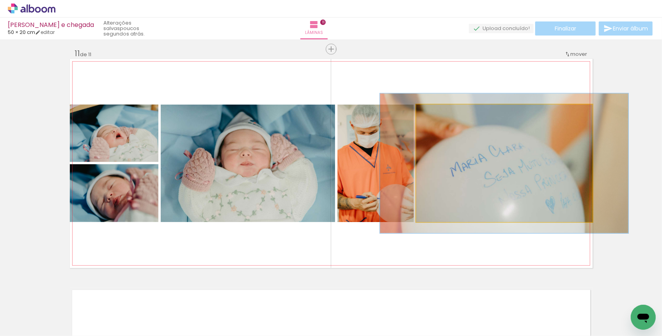
click at [431, 158] on quentale-photo "Imagem 4" at bounding box center [504, 163] width 176 height 117
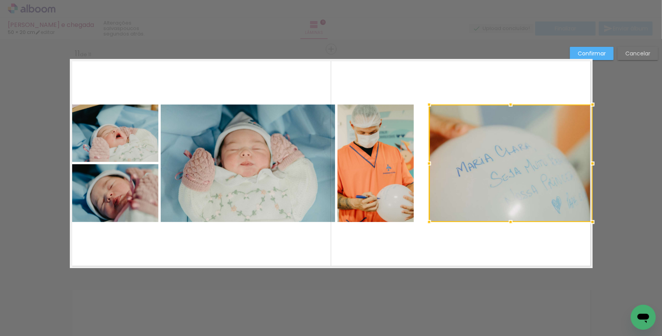
drag, startPoint x: 421, startPoint y: 164, endPoint x: 433, endPoint y: 163, distance: 12.5
click at [433, 163] on div at bounding box center [430, 164] width 16 height 16
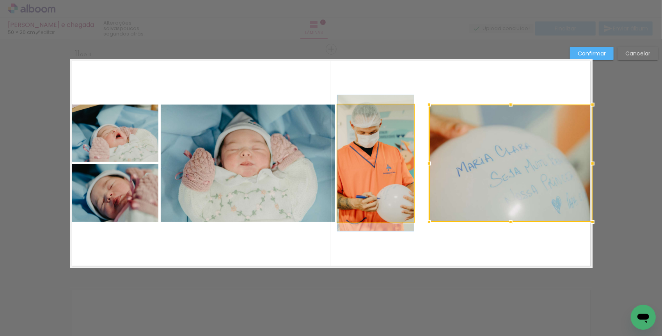
click at [394, 165] on quentale-photo "Imagem 3" at bounding box center [376, 163] width 77 height 117
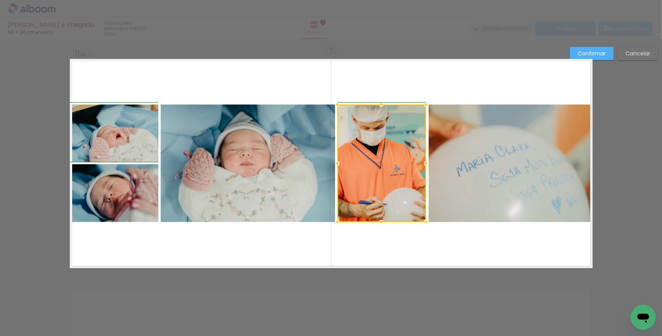
drag, startPoint x: 418, startPoint y: 162, endPoint x: 428, endPoint y: 162, distance: 10.1
click at [428, 162] on div at bounding box center [426, 164] width 16 height 16
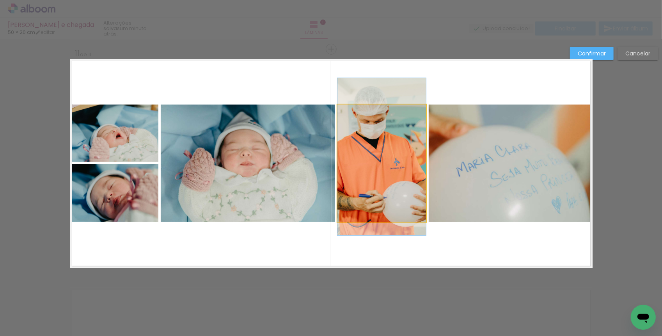
drag, startPoint x: 388, startPoint y: 158, endPoint x: 392, endPoint y: 151, distance: 7.5
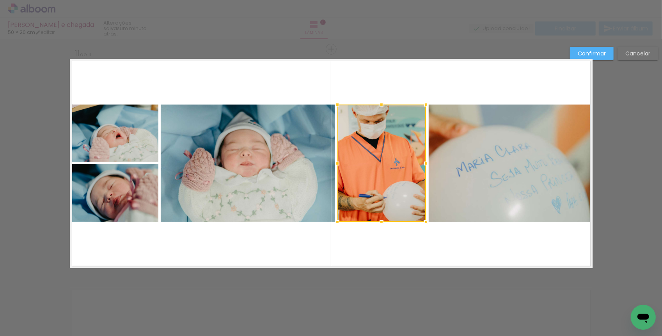
click at [0, 0] on slot "Confirmar" at bounding box center [0, 0] width 0 height 0
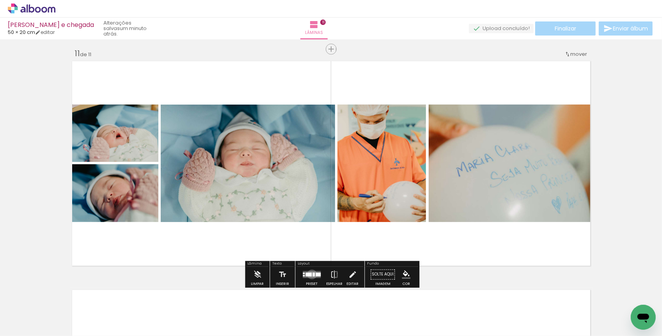
click at [310, 274] on quentale-layouter at bounding box center [312, 274] width 18 height 7
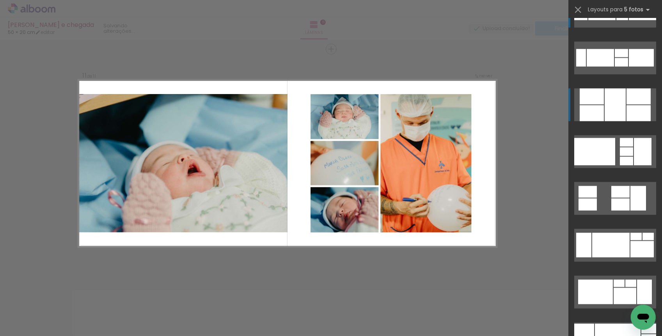
scroll to position [974, 0]
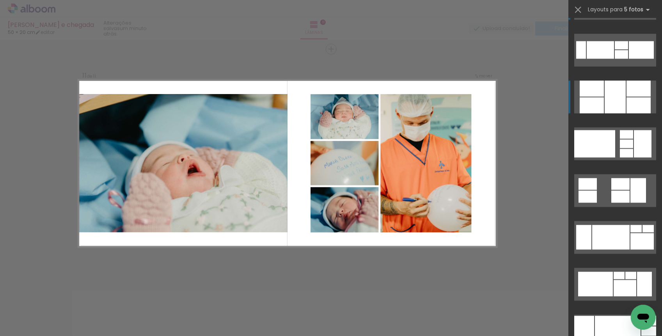
click at [606, 135] on div at bounding box center [595, 143] width 41 height 27
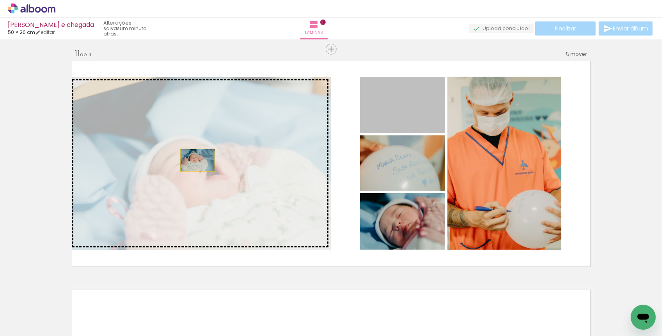
drag, startPoint x: 409, startPoint y: 119, endPoint x: 191, endPoint y: 167, distance: 222.7
click at [0, 0] on slot "Imagem 1 Imagem 2 Imagem 3 Imagem 4" at bounding box center [0, 0] width 0 height 0
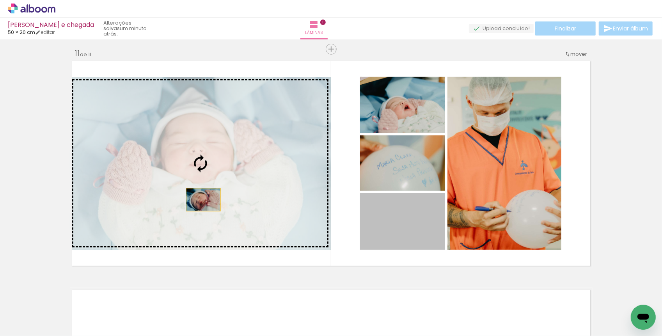
drag, startPoint x: 410, startPoint y: 233, endPoint x: 203, endPoint y: 198, distance: 209.7
click at [0, 0] on slot "Imagem 1 Imagem 2 Imagem 3 Imagem 4" at bounding box center [0, 0] width 0 height 0
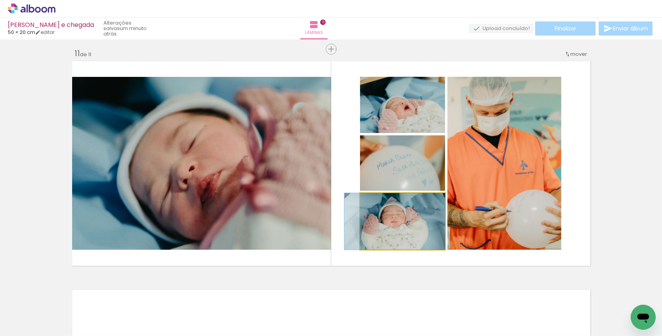
drag, startPoint x: 413, startPoint y: 234, endPoint x: 213, endPoint y: 185, distance: 205.4
click at [0, 0] on slot "Imagem 1 Imagem 2 Imagem 3 Imagem 4" at bounding box center [0, 0] width 0 height 0
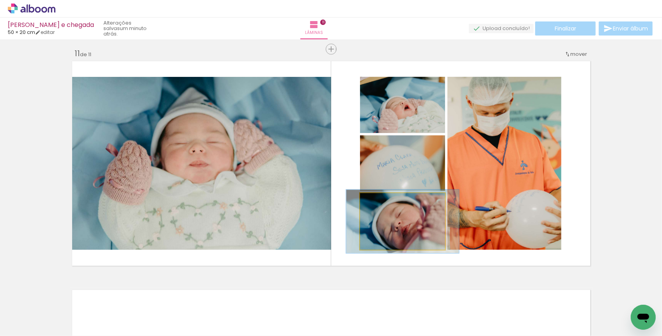
type paper-slider "112"
click at [386, 201] on div at bounding box center [382, 201] width 12 height 12
click at [395, 223] on quentale-photo at bounding box center [402, 221] width 85 height 57
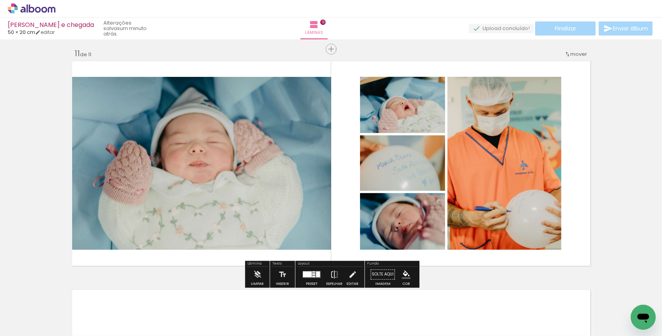
click at [311, 272] on quentale-layouter at bounding box center [312, 274] width 18 height 7
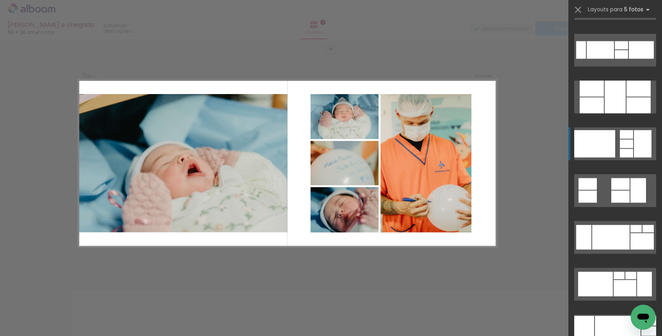
scroll to position [1077, 0]
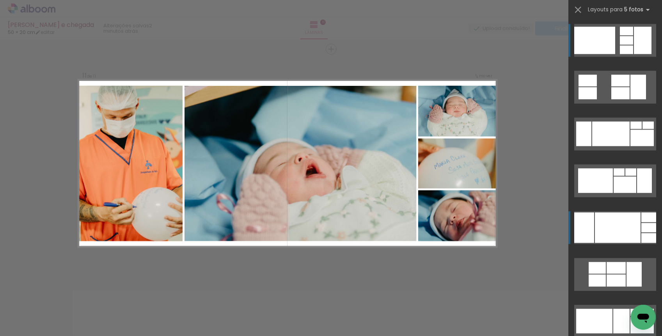
click at [603, 231] on div at bounding box center [618, 227] width 46 height 30
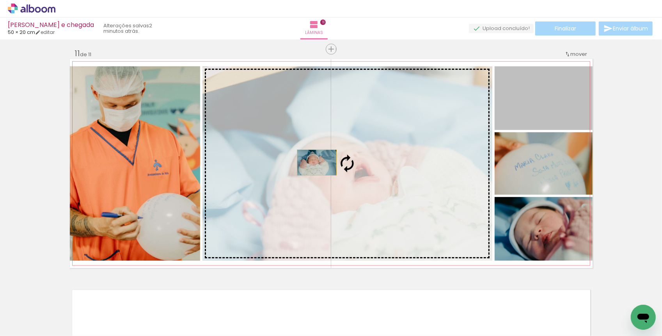
drag, startPoint x: 562, startPoint y: 110, endPoint x: 316, endPoint y: 166, distance: 252.0
click at [0, 0] on slot "Imagem 1 Imagem 2 Imagem 3 Imagem 4" at bounding box center [0, 0] width 0 height 0
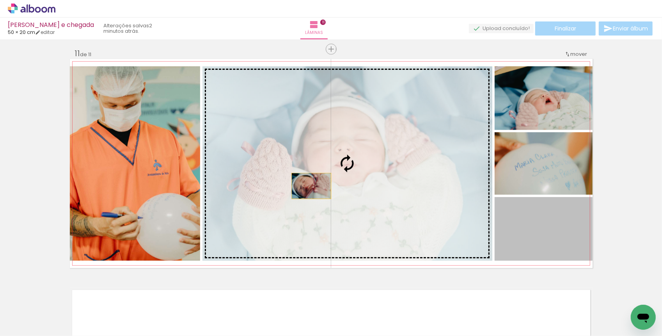
drag, startPoint x: 538, startPoint y: 246, endPoint x: 311, endPoint y: 186, distance: 234.5
click at [0, 0] on slot "Imagem 1 Imagem 2 Imagem 3 Imagem 4" at bounding box center [0, 0] width 0 height 0
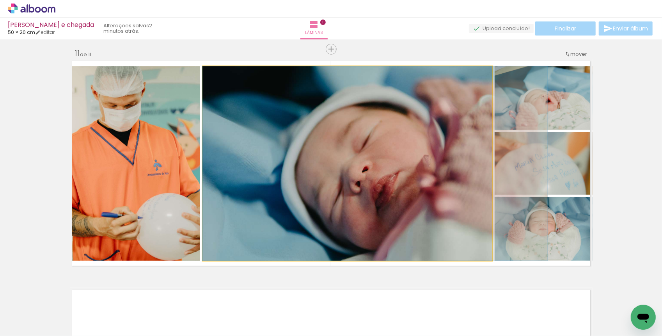
drag, startPoint x: 311, startPoint y: 186, endPoint x: 351, endPoint y: 186, distance: 39.4
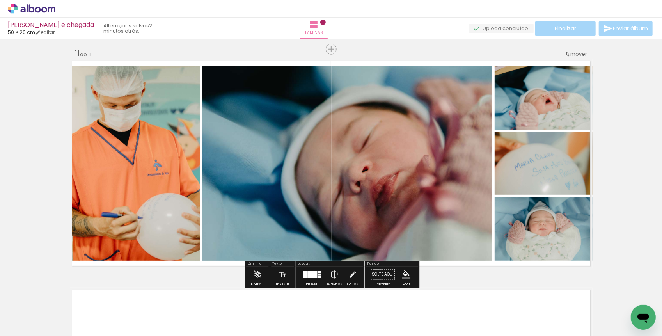
click at [313, 277] on div at bounding box center [313, 274] width 10 height 7
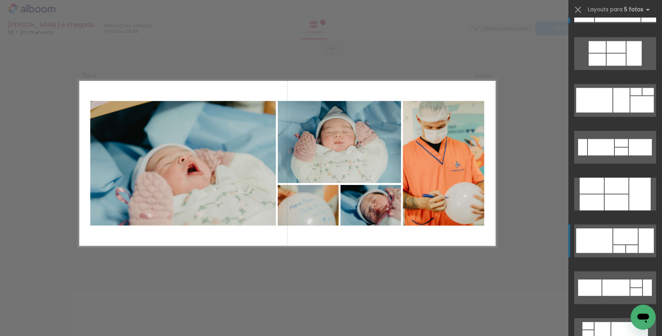
scroll to position [1301, 0]
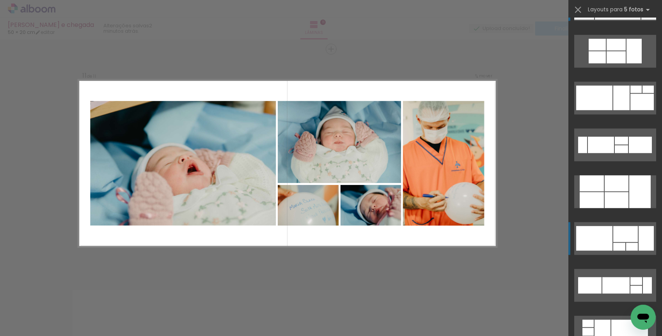
click at [601, 236] on div at bounding box center [595, 238] width 36 height 25
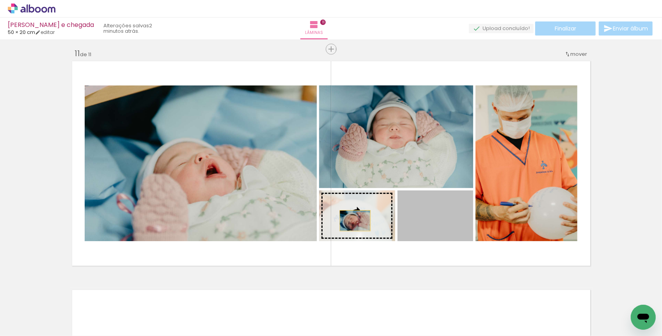
drag, startPoint x: 441, startPoint y: 220, endPoint x: 355, endPoint y: 221, distance: 85.5
click at [0, 0] on slot "Imagem 1 Imagem 2 Imagem 3 Imagem 4" at bounding box center [0, 0] width 0 height 0
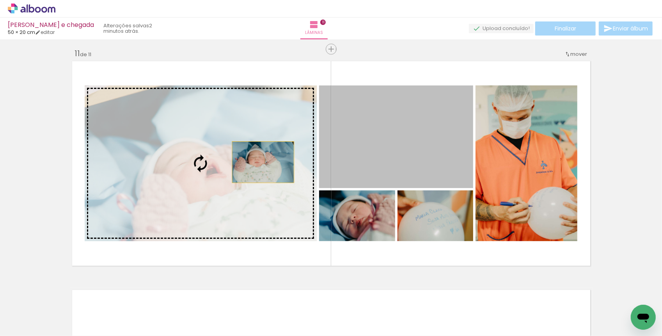
drag, startPoint x: 395, startPoint y: 158, endPoint x: 233, endPoint y: 171, distance: 162.9
click at [0, 0] on slot "Imagem 1 Imagem 2 Imagem 3 Imagem 4" at bounding box center [0, 0] width 0 height 0
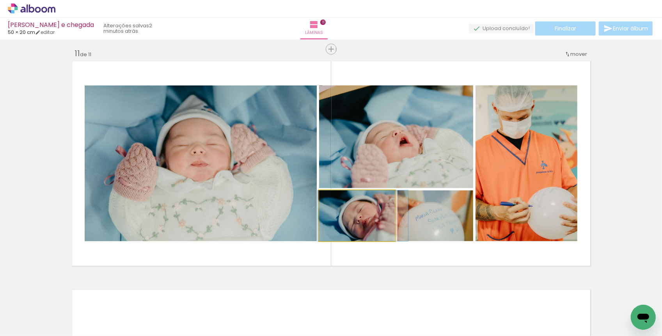
drag, startPoint x: 385, startPoint y: 229, endPoint x: 391, endPoint y: 229, distance: 5.9
click at [391, 229] on quentale-photo at bounding box center [357, 215] width 76 height 51
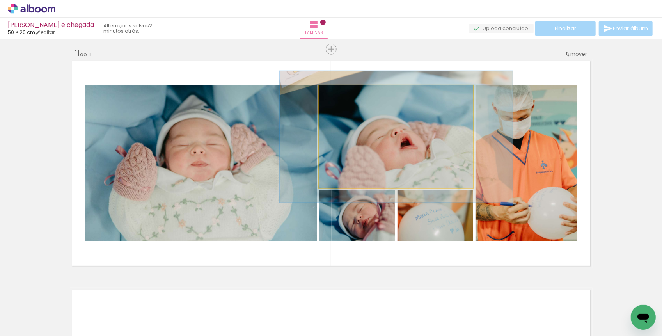
drag, startPoint x: 341, startPoint y: 92, endPoint x: 349, endPoint y: 92, distance: 8.2
type paper-slider "130"
click at [349, 92] on div at bounding box center [345, 93] width 12 height 12
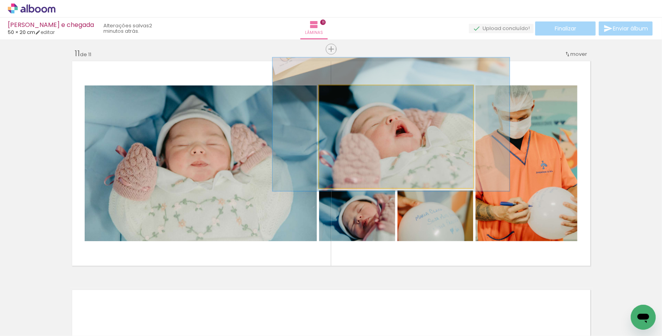
drag, startPoint x: 373, startPoint y: 126, endPoint x: 368, endPoint y: 114, distance: 13.5
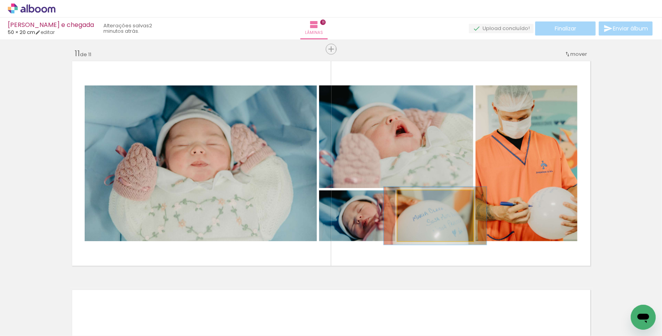
type paper-slider "114"
click at [417, 199] on div at bounding box center [419, 198] width 12 height 12
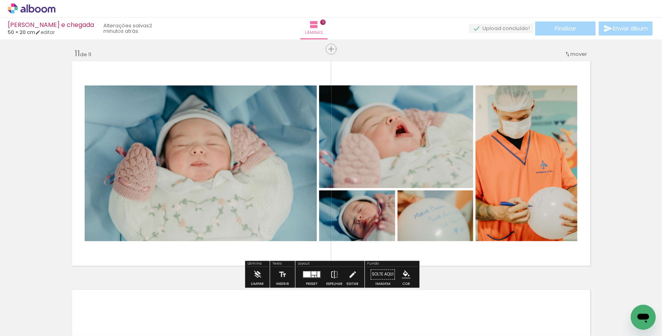
click at [451, 257] on quentale-layouter "Imagem 1 Imagem 2 Imagem 3 Imagem 4" at bounding box center [331, 163] width 523 height 209
click at [336, 275] on iron-icon at bounding box center [334, 275] width 9 height 16
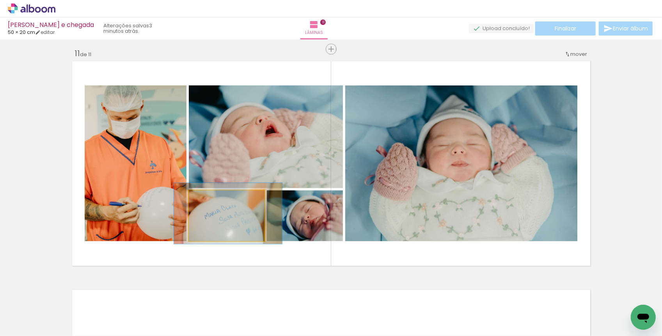
type paper-slider "120"
click at [214, 199] on div at bounding box center [213, 198] width 7 height 7
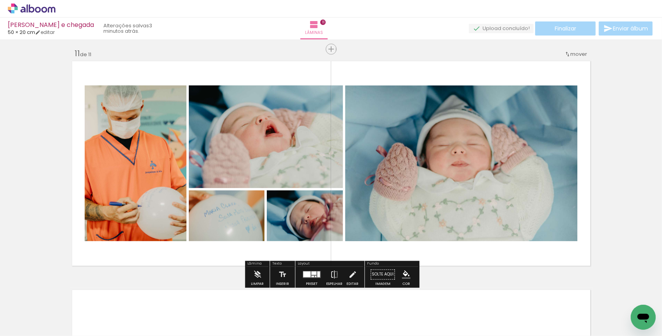
click at [226, 260] on quentale-layouter "Imagem 1 Imagem 2 Imagem 3 Imagem 4" at bounding box center [331, 163] width 523 height 209
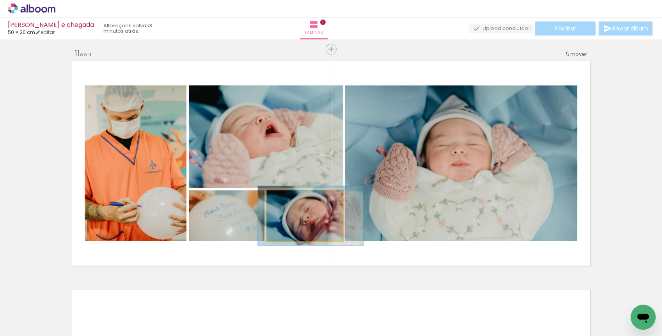
drag, startPoint x: 288, startPoint y: 199, endPoint x: 292, endPoint y: 199, distance: 4.7
type paper-slider "117"
click at [292, 199] on div at bounding box center [289, 198] width 12 height 12
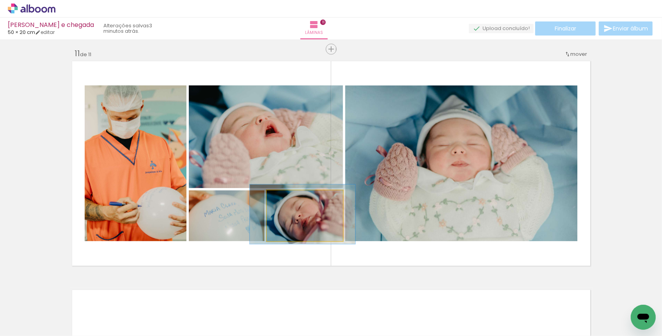
drag, startPoint x: 311, startPoint y: 217, endPoint x: 303, endPoint y: 215, distance: 8.3
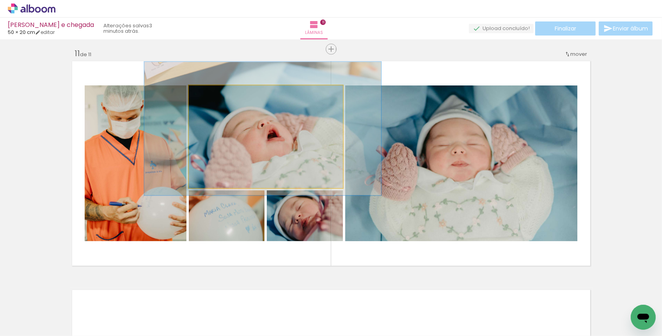
drag, startPoint x: 272, startPoint y: 138, endPoint x: 274, endPoint y: 142, distance: 4.7
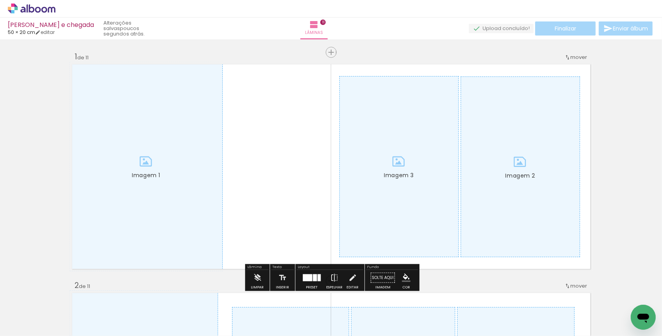
scroll to position [0, 934]
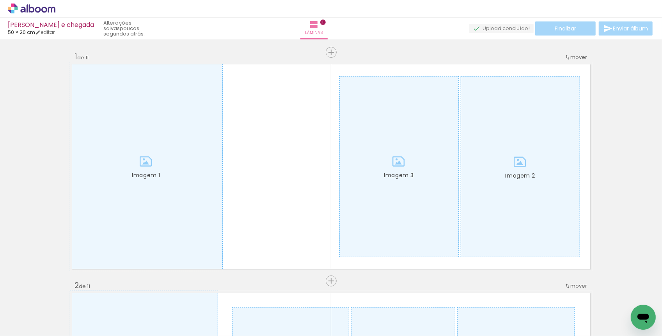
click at [620, 317] on div at bounding box center [631, 310] width 39 height 22
click at [19, 324] on span "Adicionar Fotos" at bounding box center [27, 325] width 23 height 9
click at [0, 0] on input "file" at bounding box center [0, 0] width 0 height 0
